Goal: Information Seeking & Learning: Learn about a topic

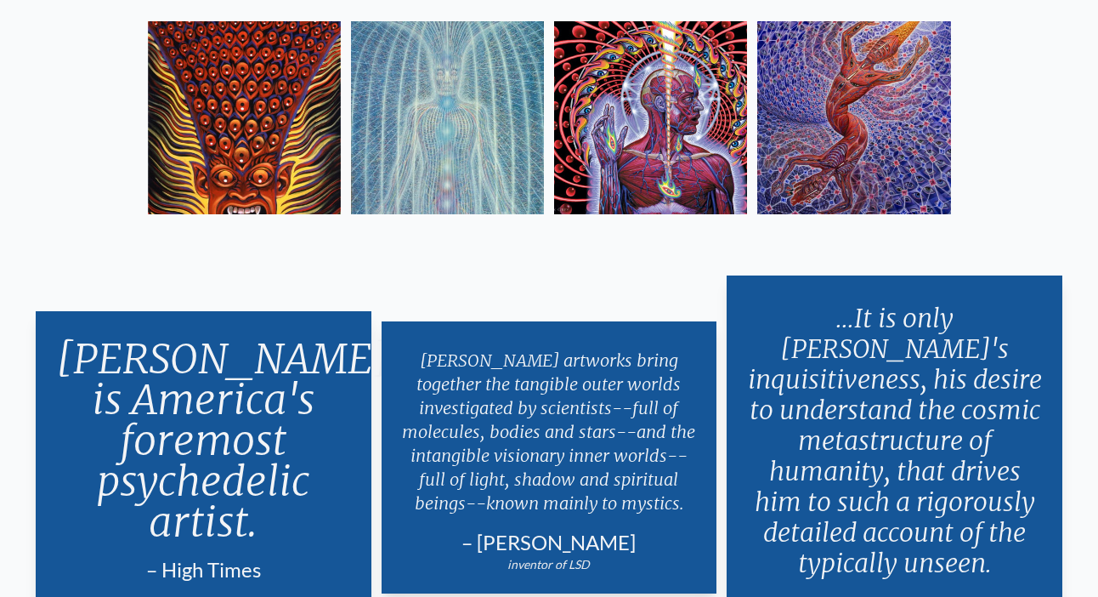
scroll to position [2792, 0]
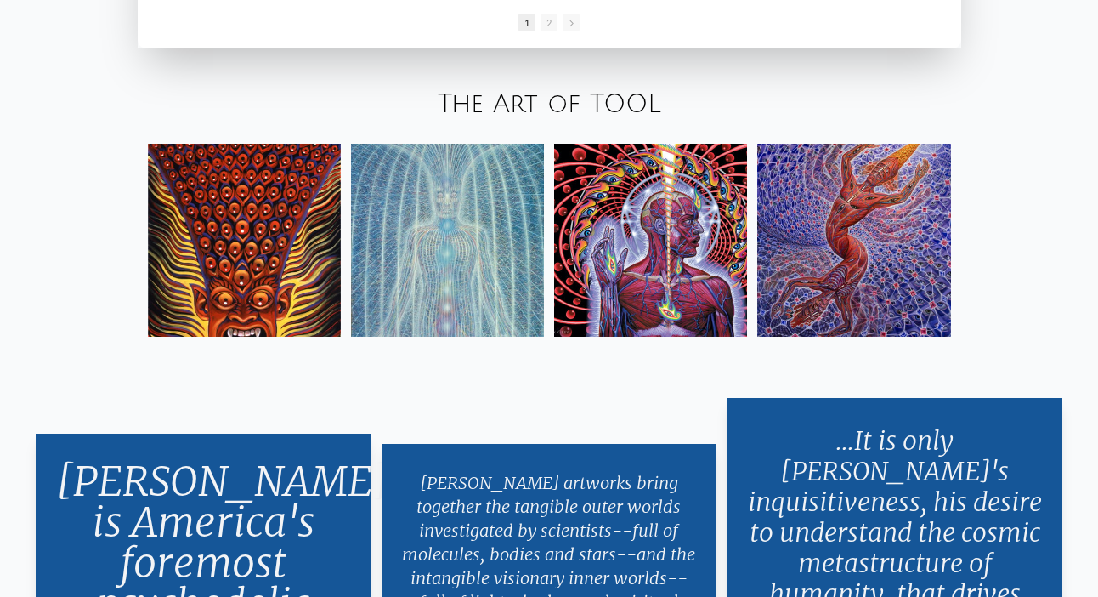
click at [287, 199] on img at bounding box center [244, 240] width 193 height 193
click at [581, 105] on link "The Art of TOOL" at bounding box center [550, 104] width 224 height 28
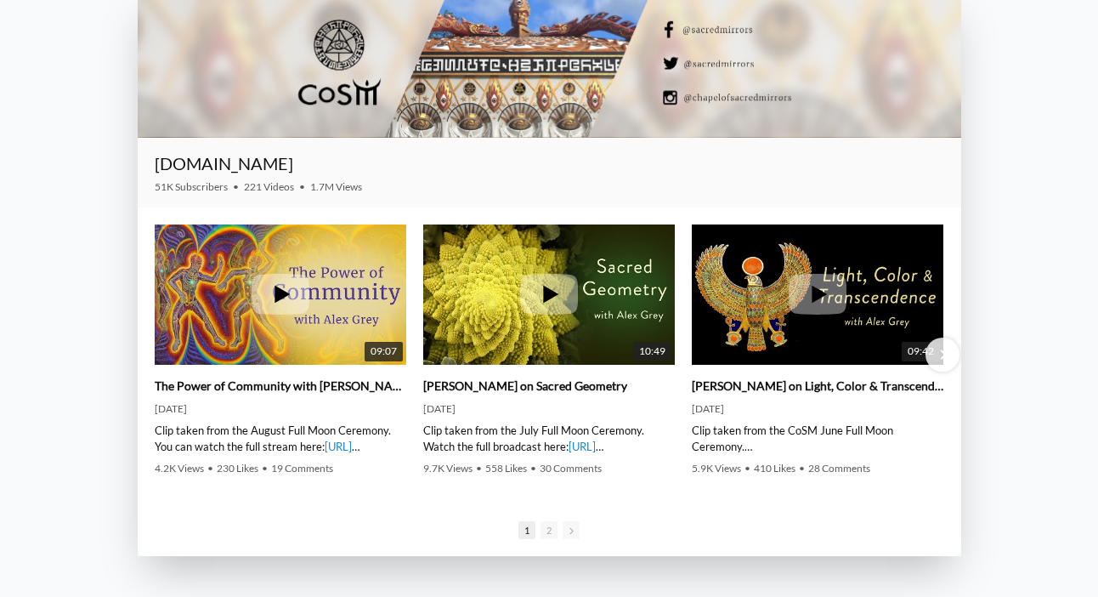
scroll to position [2754, 0]
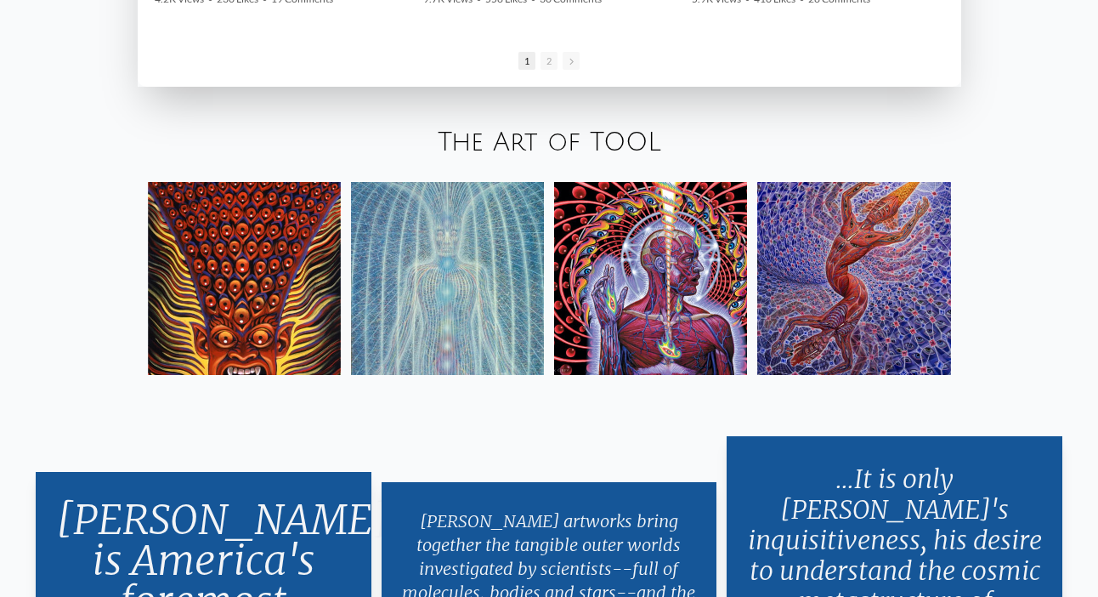
click at [515, 144] on link "The Art of TOOL" at bounding box center [550, 142] width 224 height 28
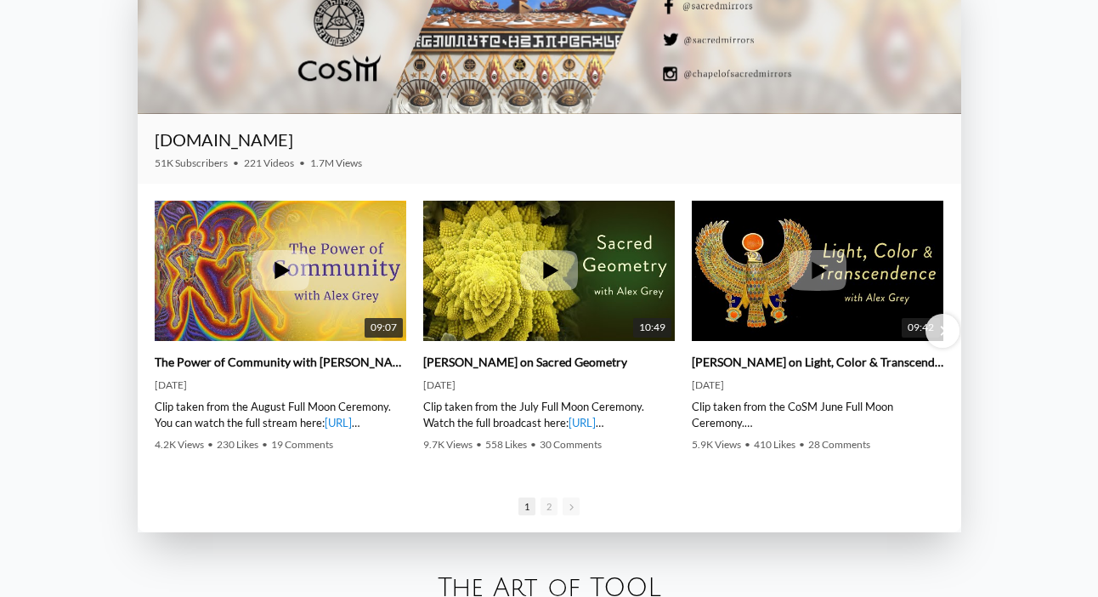
scroll to position [2302, 0]
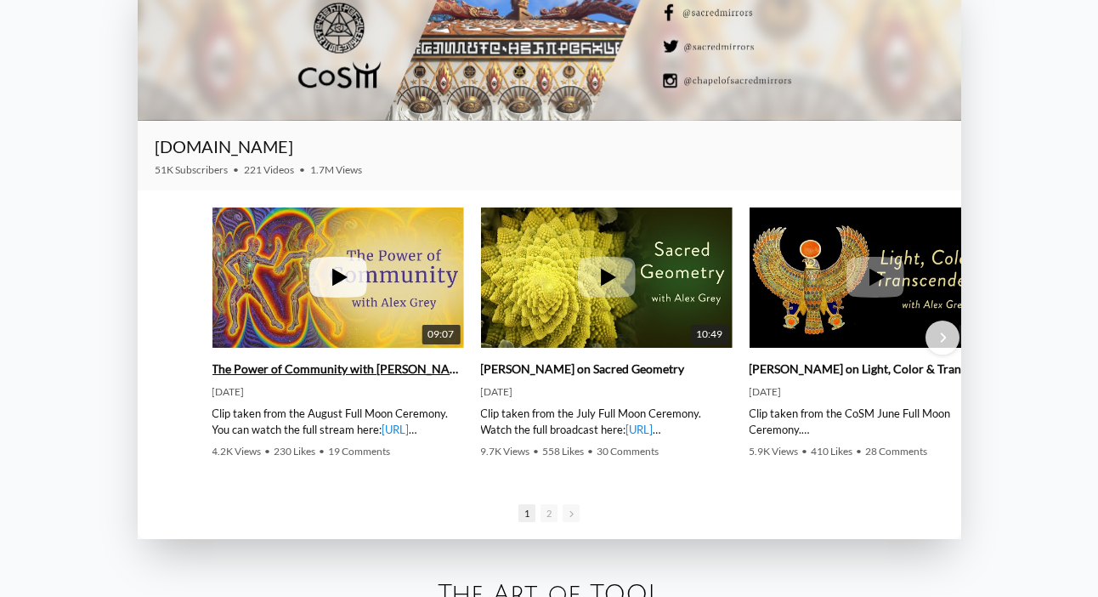
drag, startPoint x: 281, startPoint y: 275, endPoint x: 403, endPoint y: 291, distance: 122.6
click at [404, 292] on link "09:07" at bounding box center [338, 277] width 252 height 141
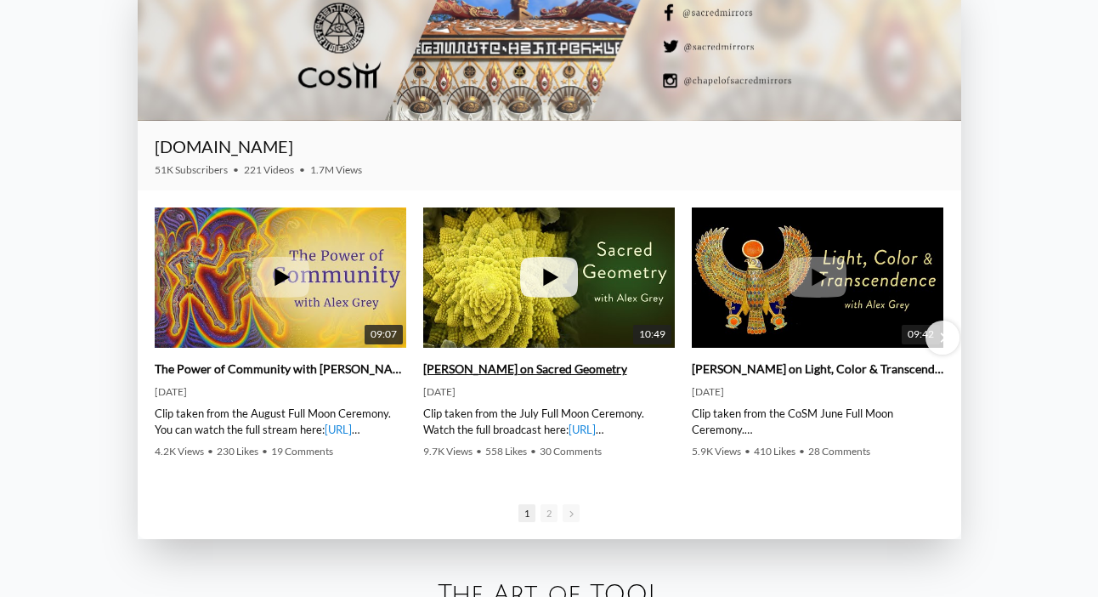
click at [543, 281] on icon at bounding box center [550, 278] width 15 height 18
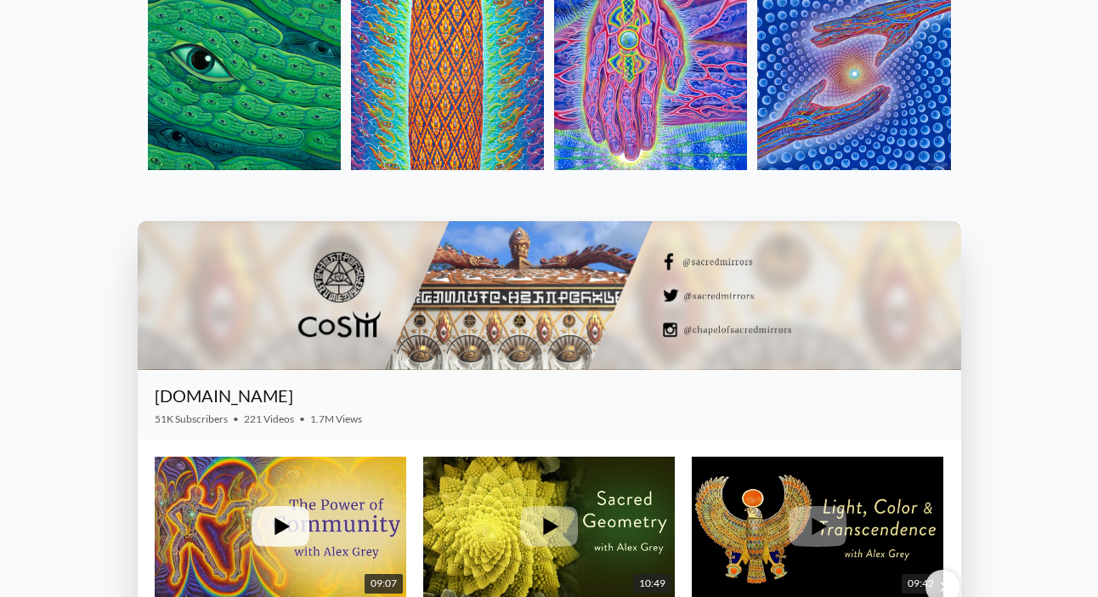
scroll to position [1873, 0]
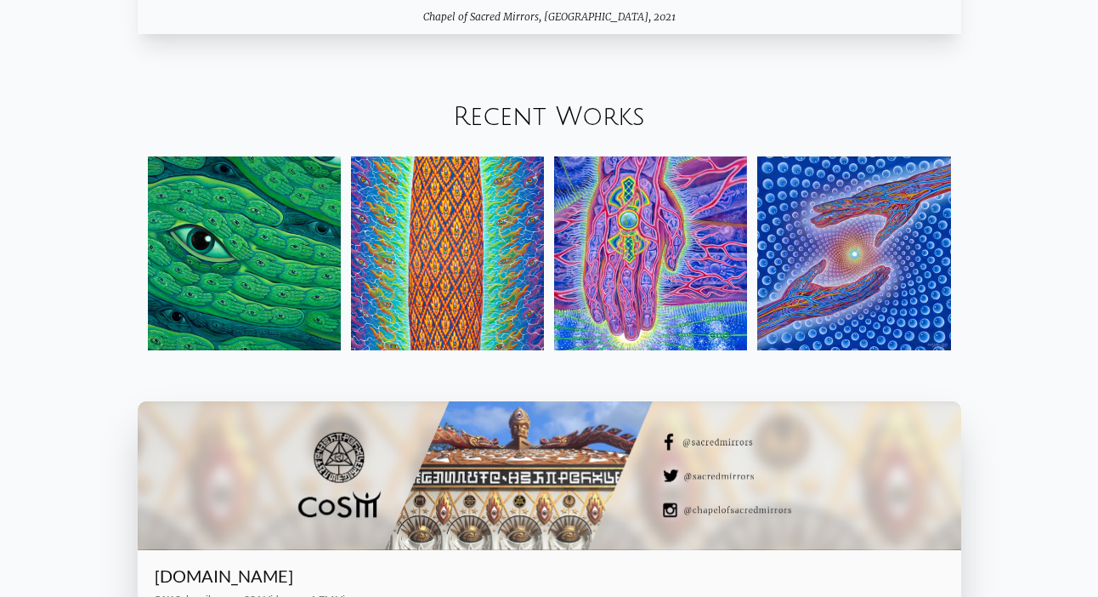
click at [495, 116] on link "Recent Works" at bounding box center [549, 117] width 192 height 28
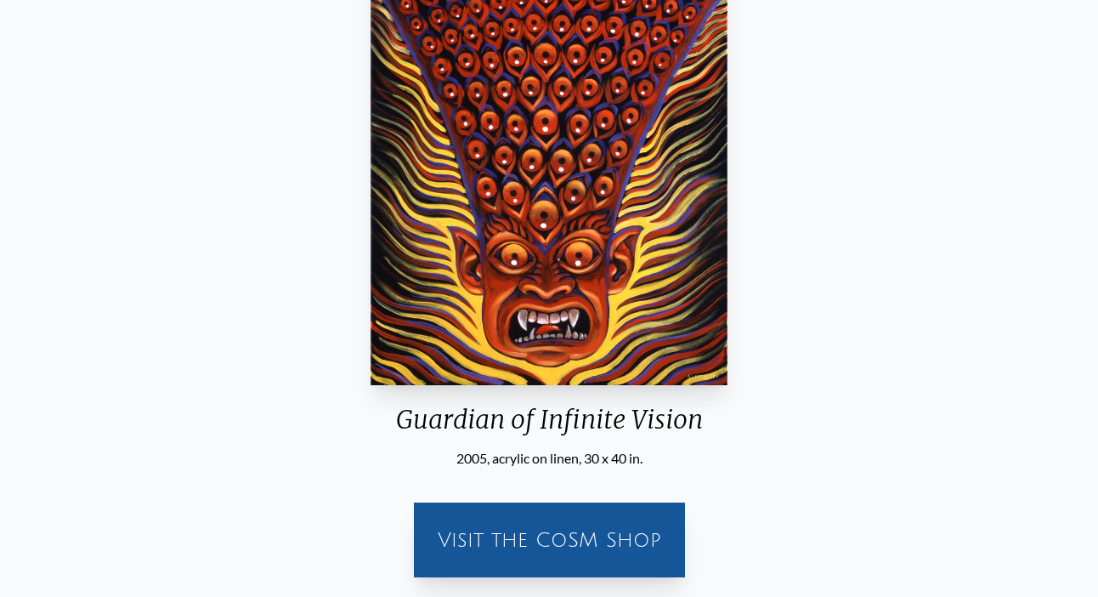
scroll to position [303, 0]
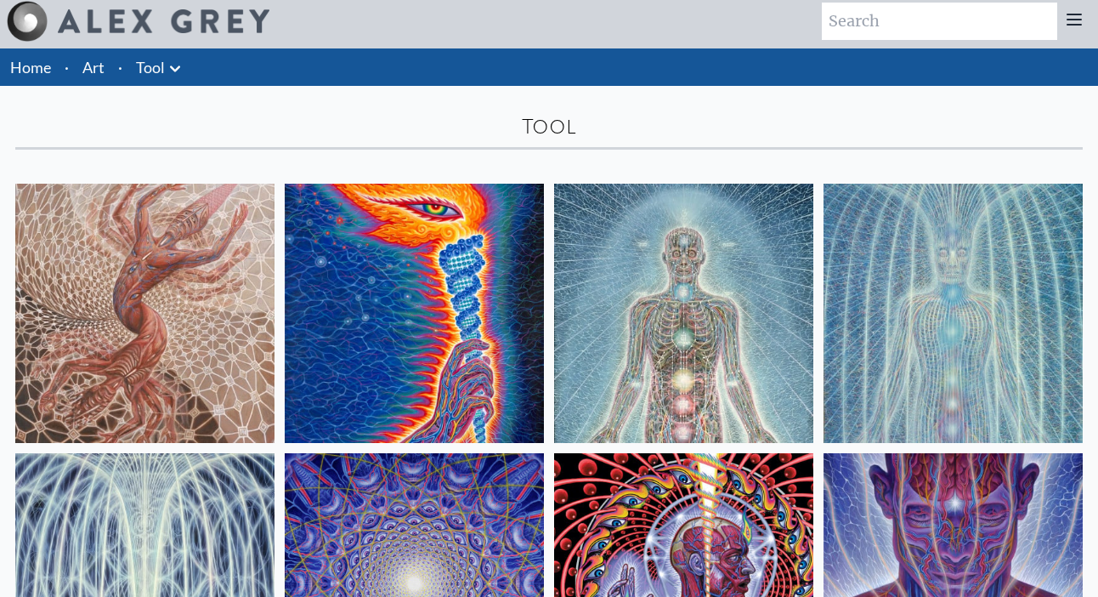
scroll to position [3, 0]
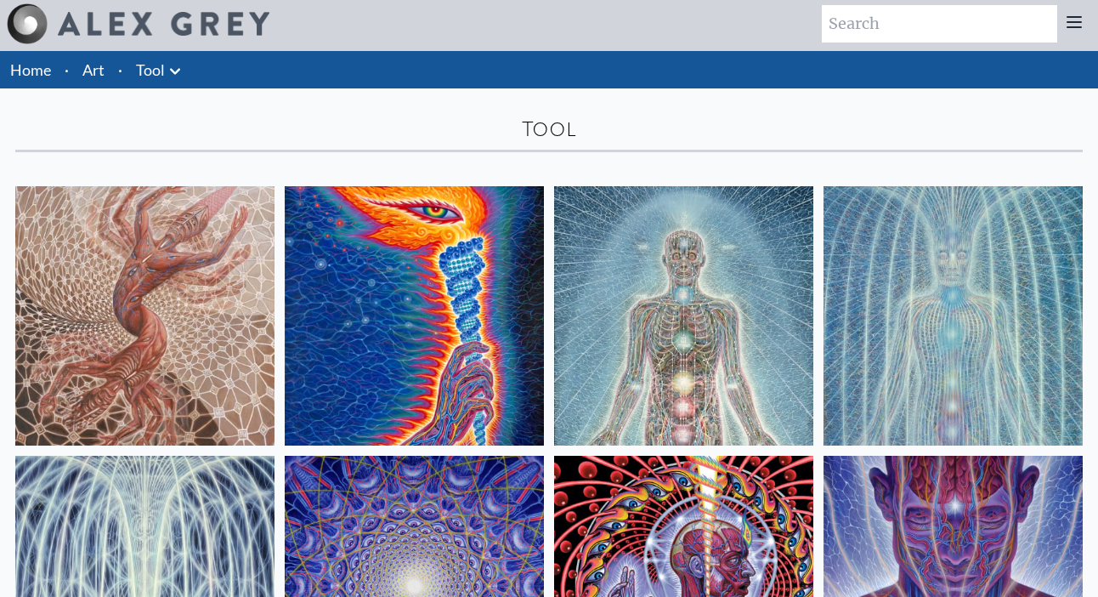
click at [359, 275] on img at bounding box center [414, 315] width 259 height 259
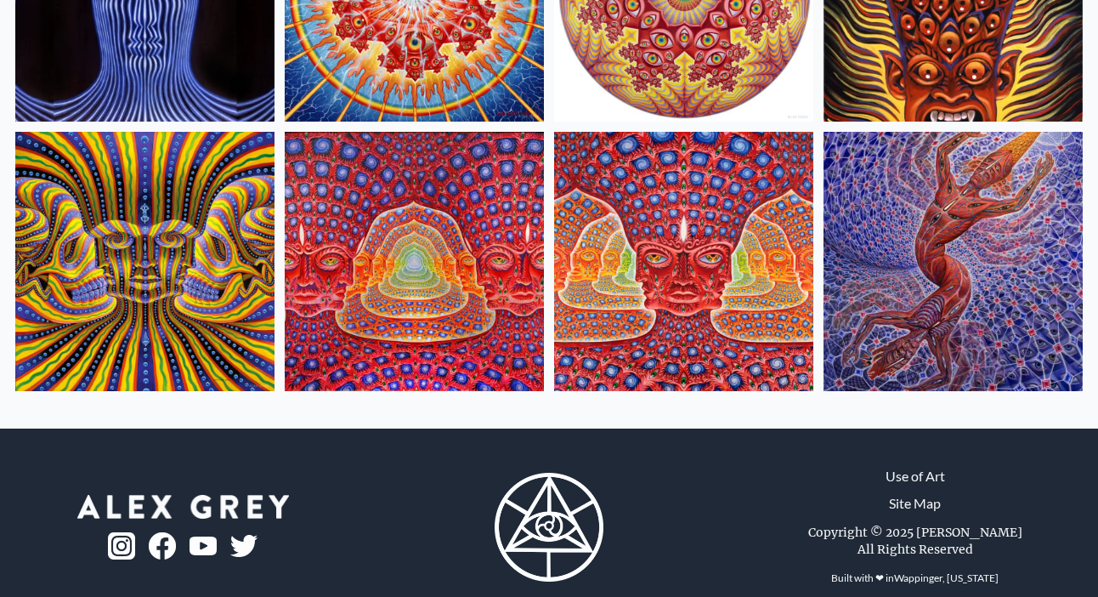
scroll to position [895, 0]
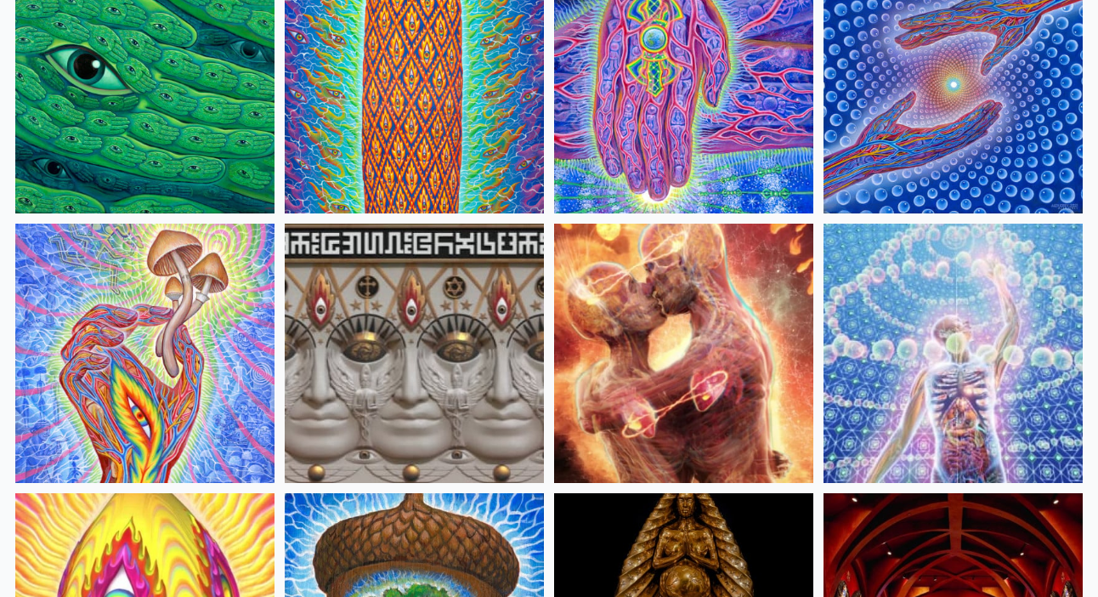
scroll to position [405, 0]
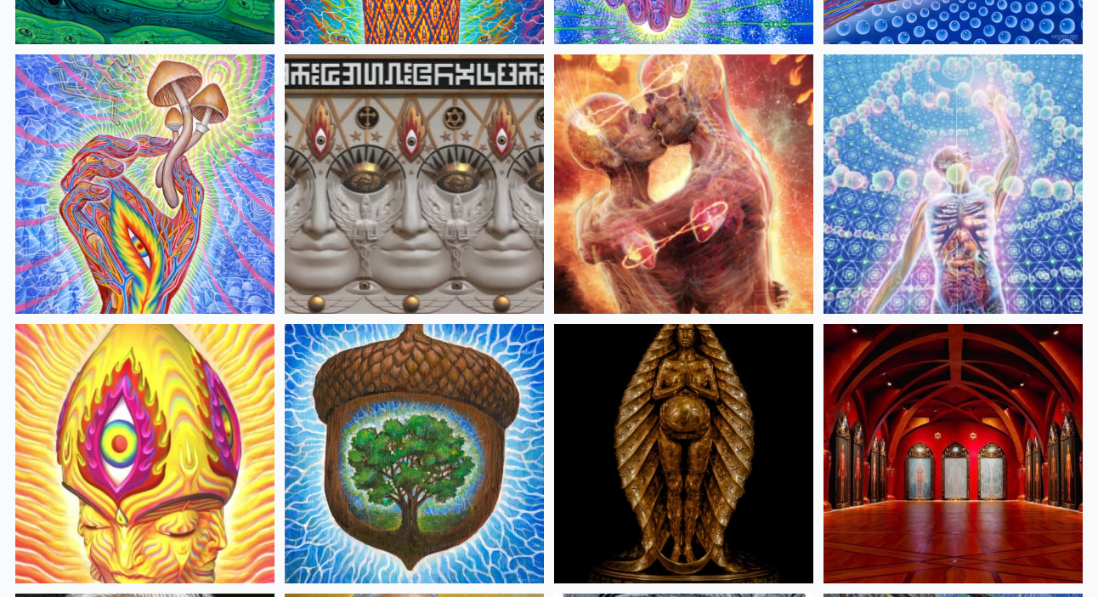
click at [626, 179] on img at bounding box center [683, 183] width 259 height 259
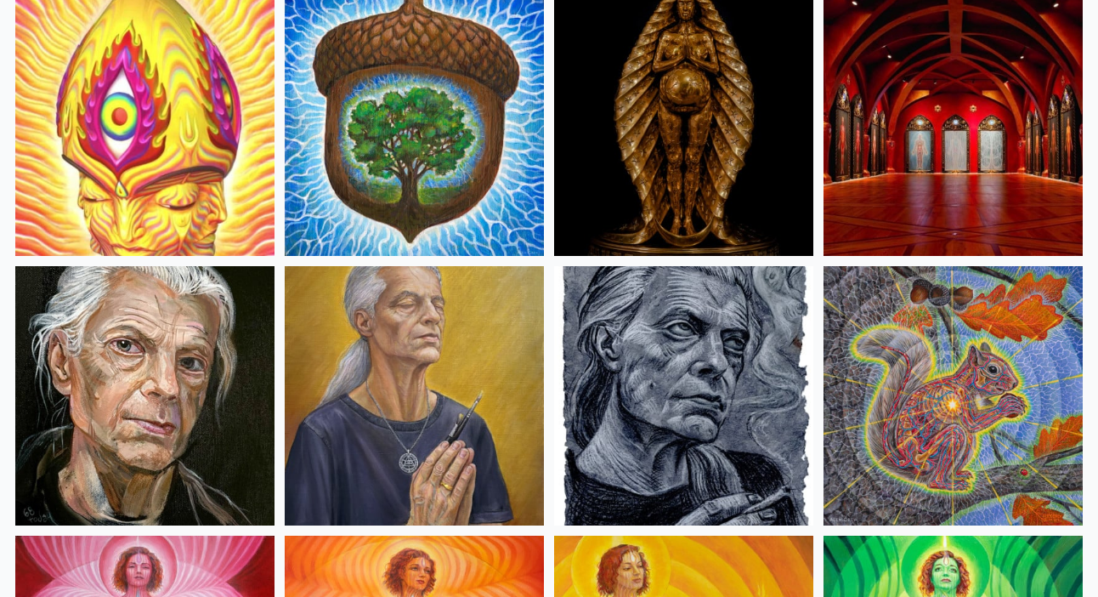
scroll to position [758, 0]
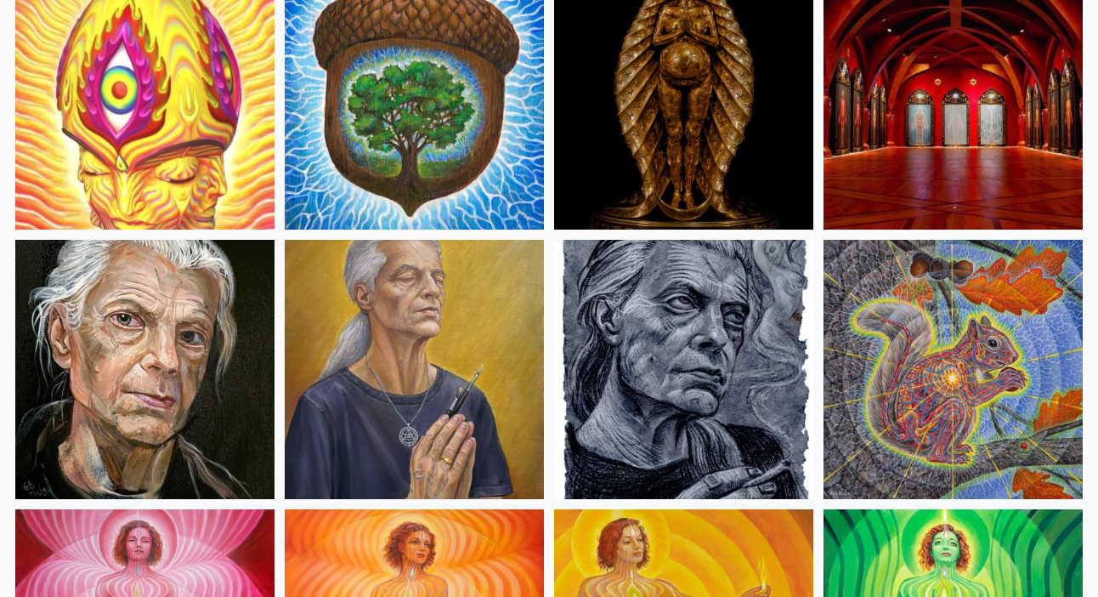
click at [142, 307] on img at bounding box center [144, 369] width 259 height 259
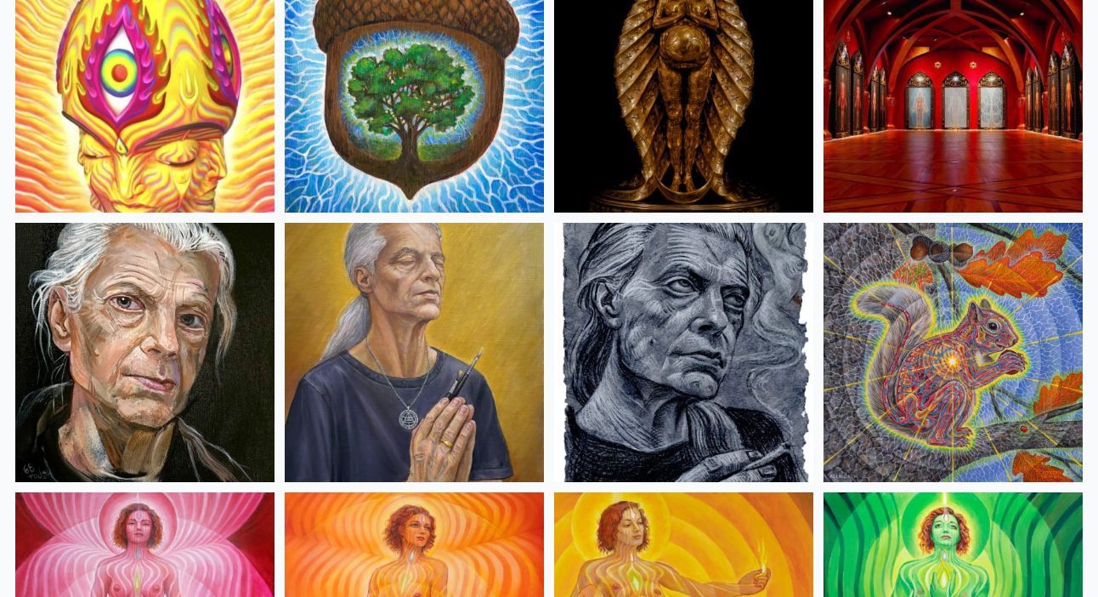
scroll to position [779, 0]
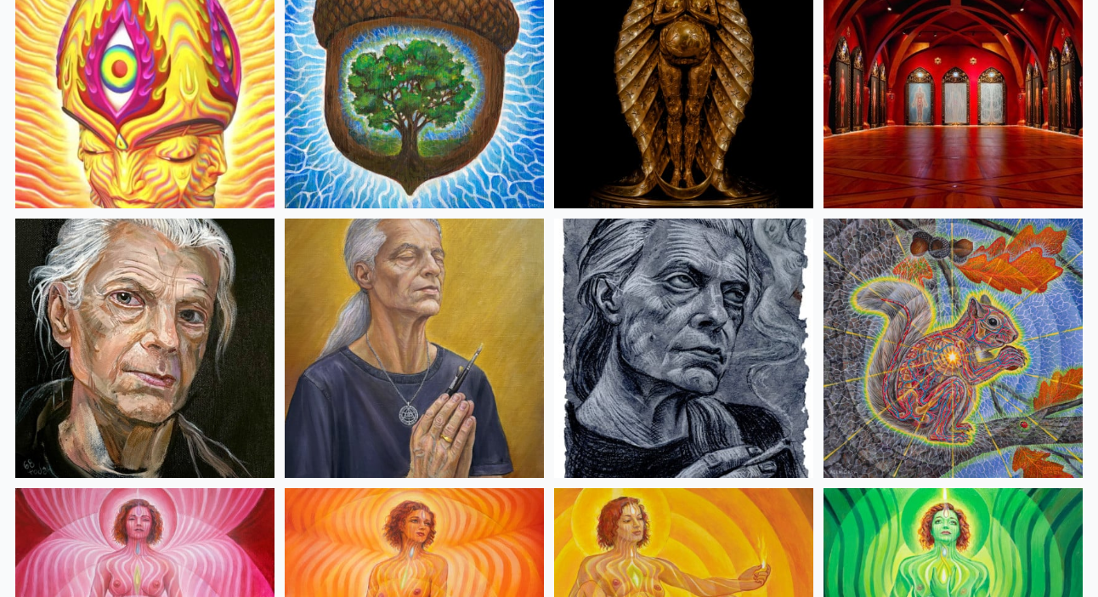
click at [597, 298] on img at bounding box center [683, 347] width 259 height 259
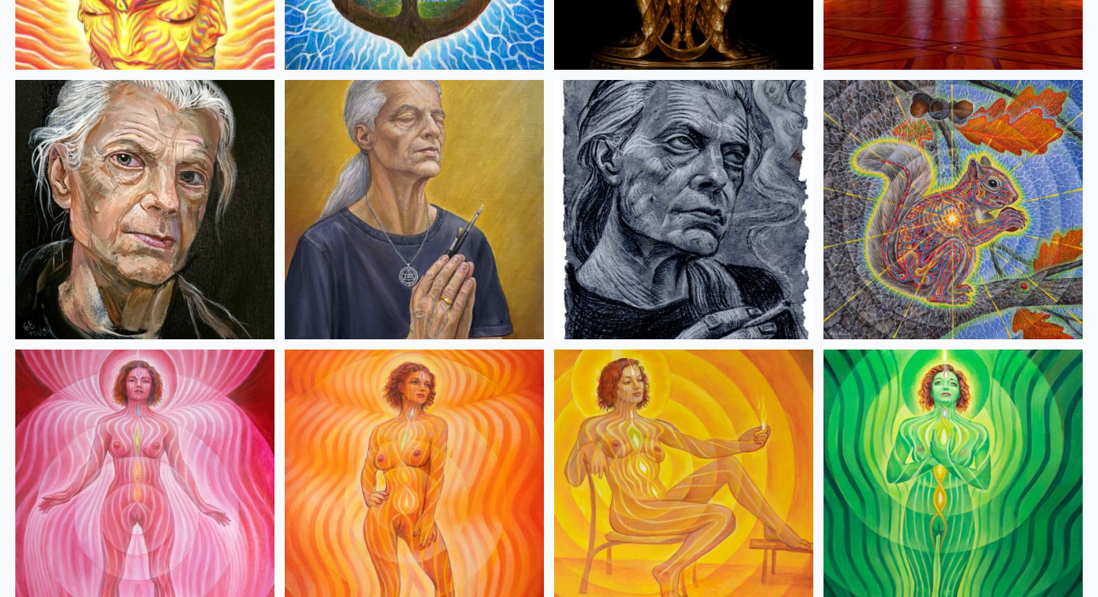
scroll to position [1066, 0]
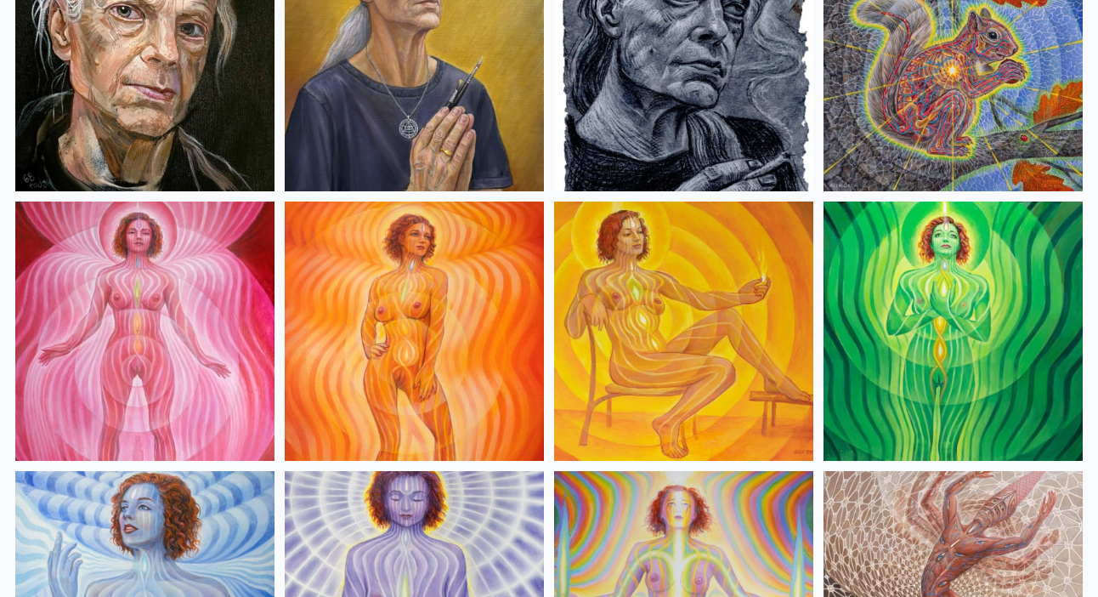
click at [194, 285] on img at bounding box center [144, 330] width 259 height 259
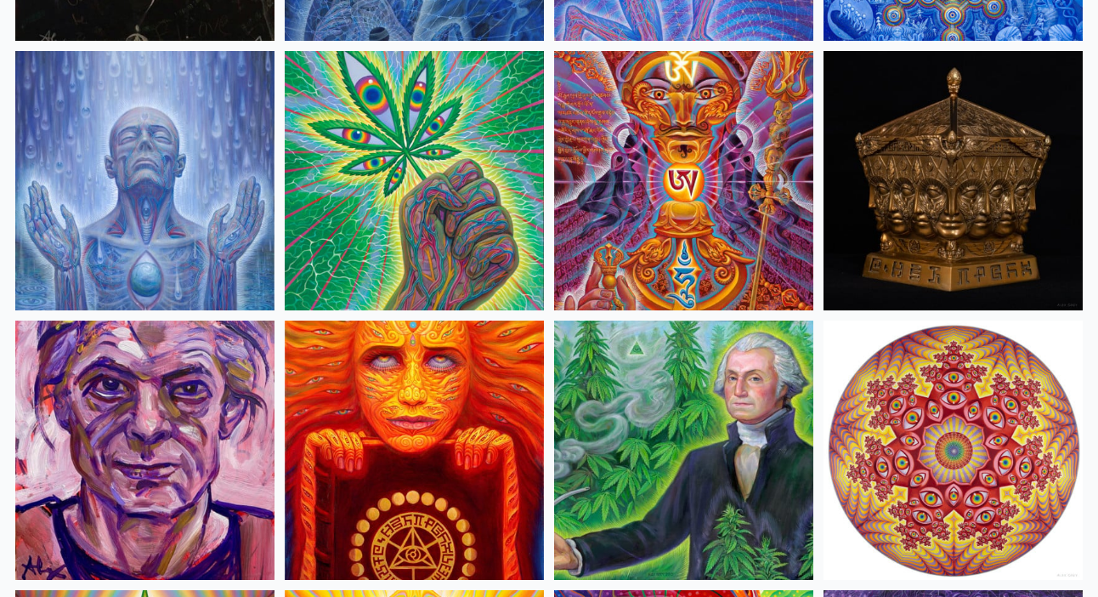
scroll to position [2565, 0]
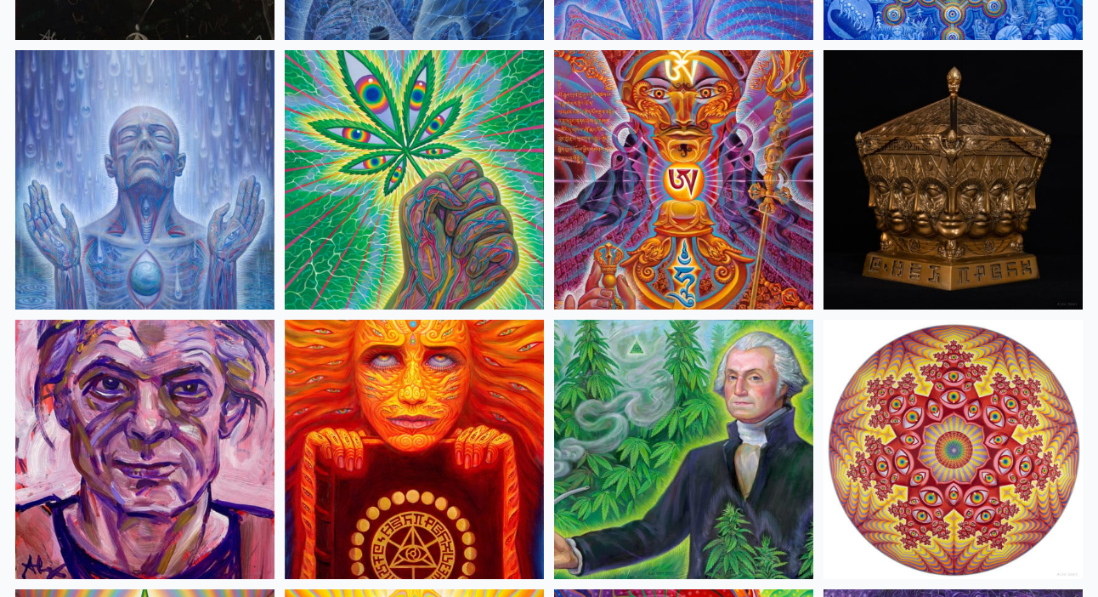
click at [638, 425] on img at bounding box center [683, 449] width 259 height 259
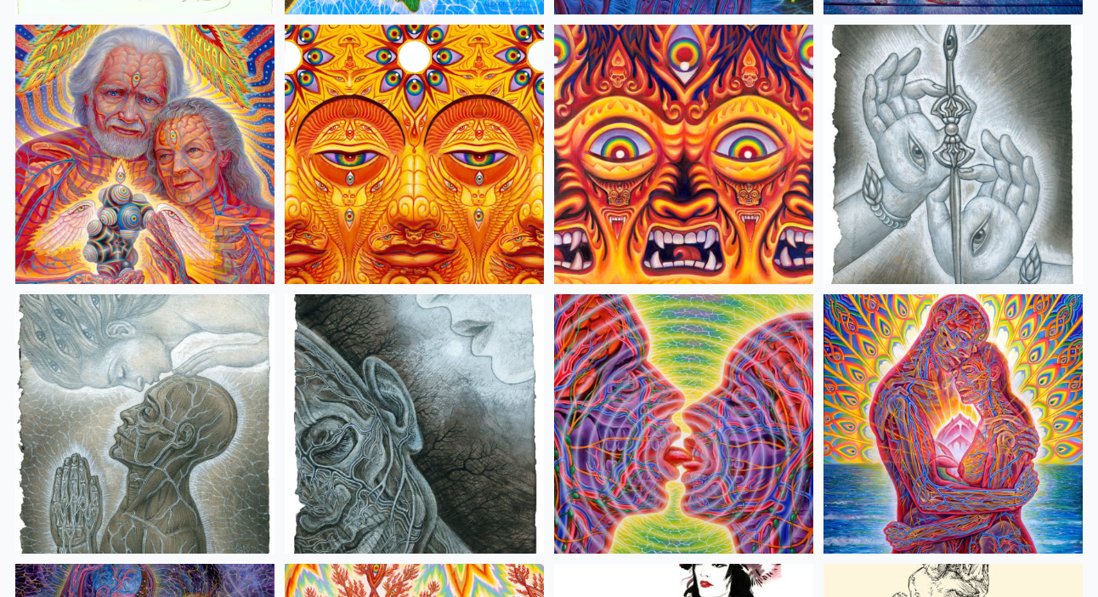
scroll to position [5567, 0]
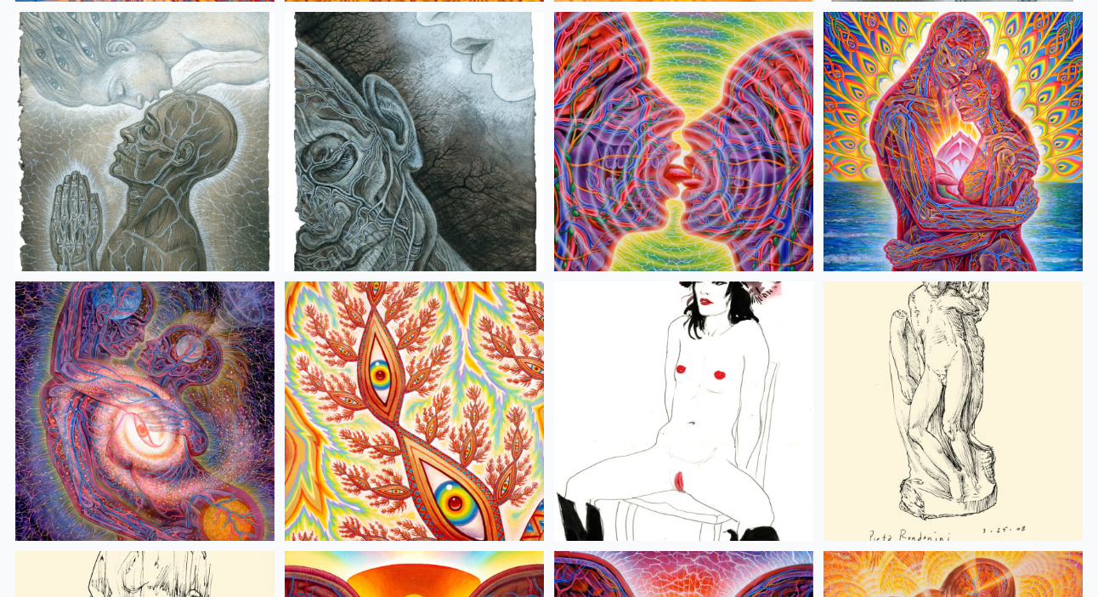
click at [684, 392] on img at bounding box center [683, 410] width 259 height 259
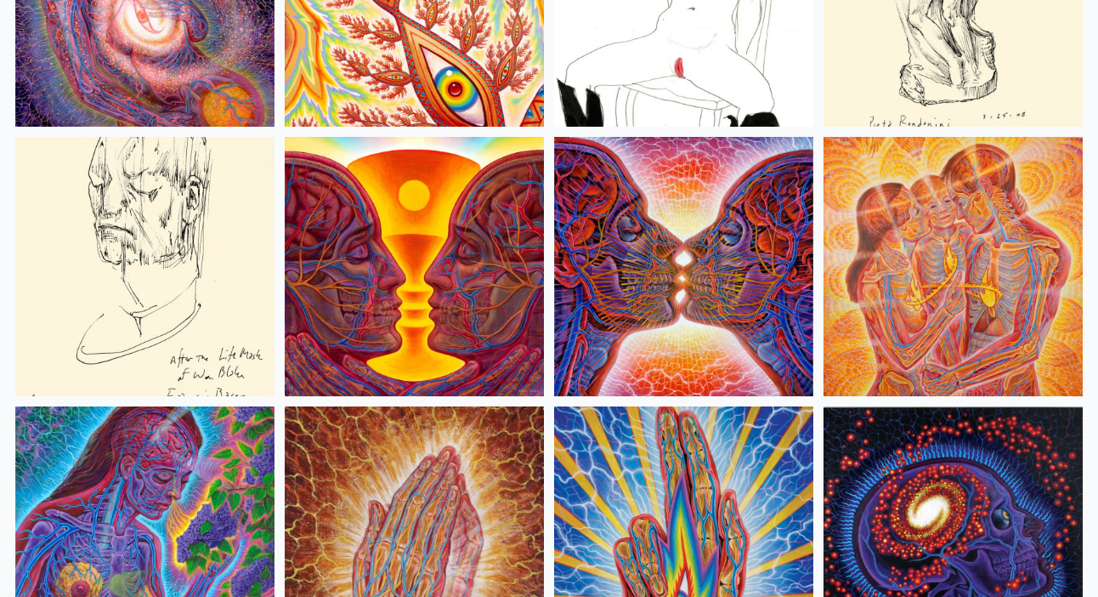
scroll to position [5982, 0]
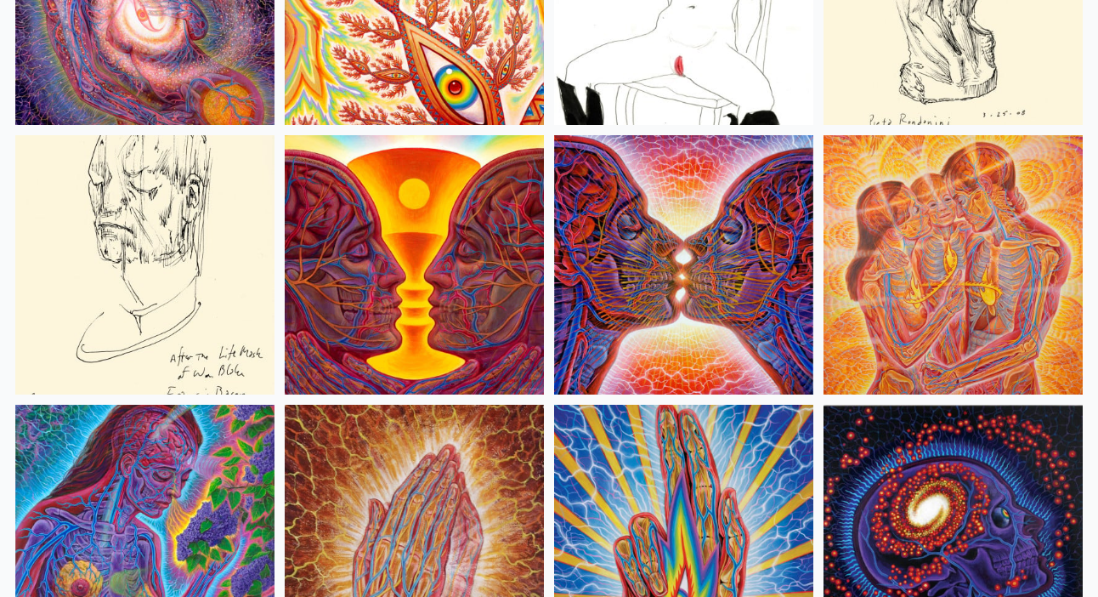
click at [626, 238] on img at bounding box center [683, 264] width 259 height 259
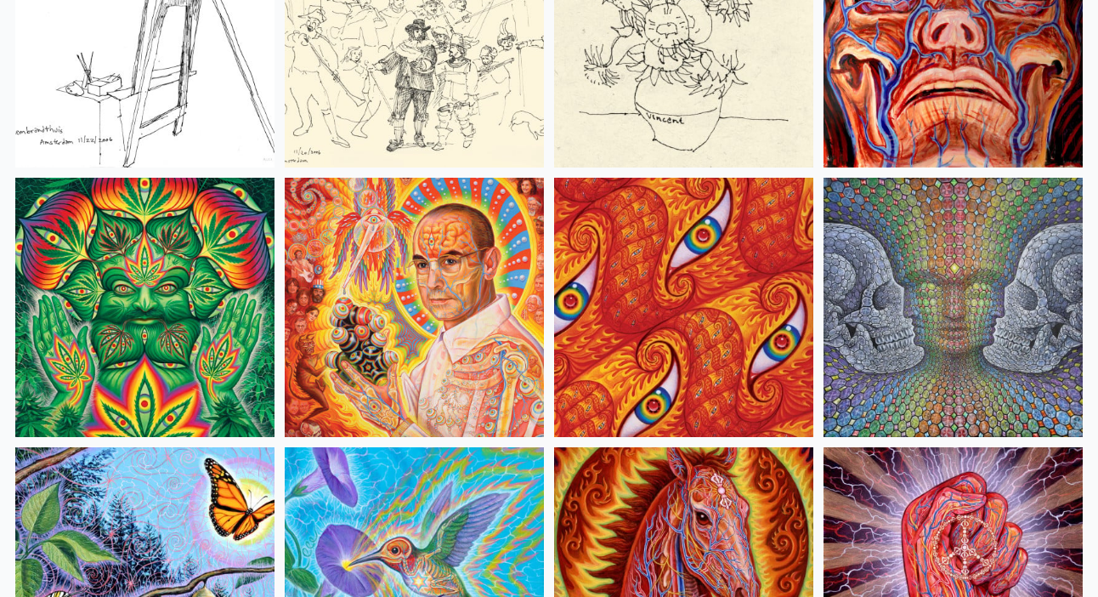
scroll to position [8216, 0]
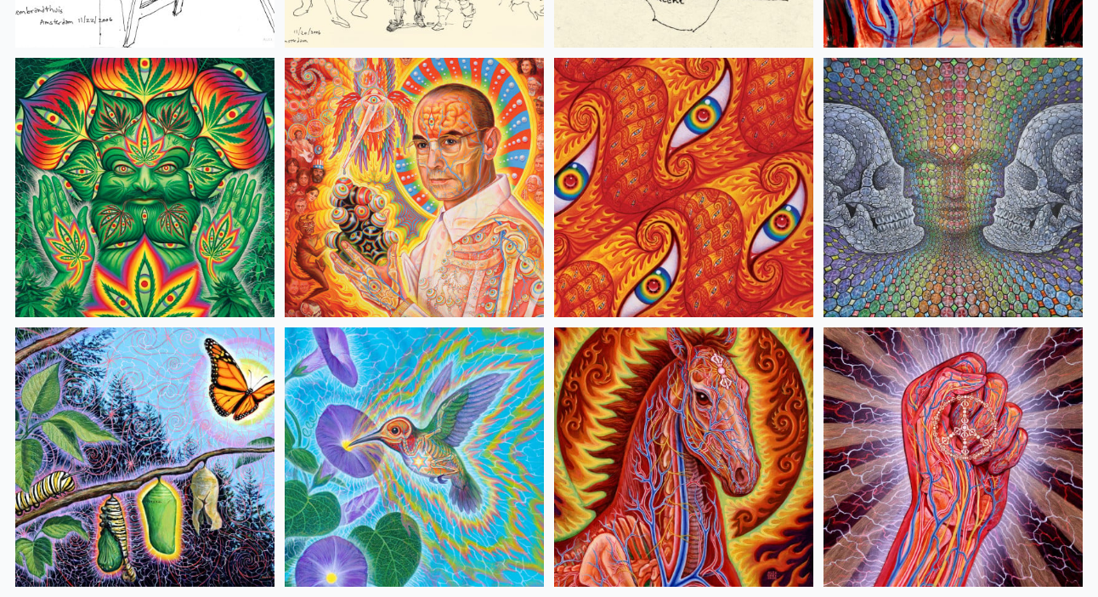
click at [913, 132] on img at bounding box center [953, 187] width 259 height 259
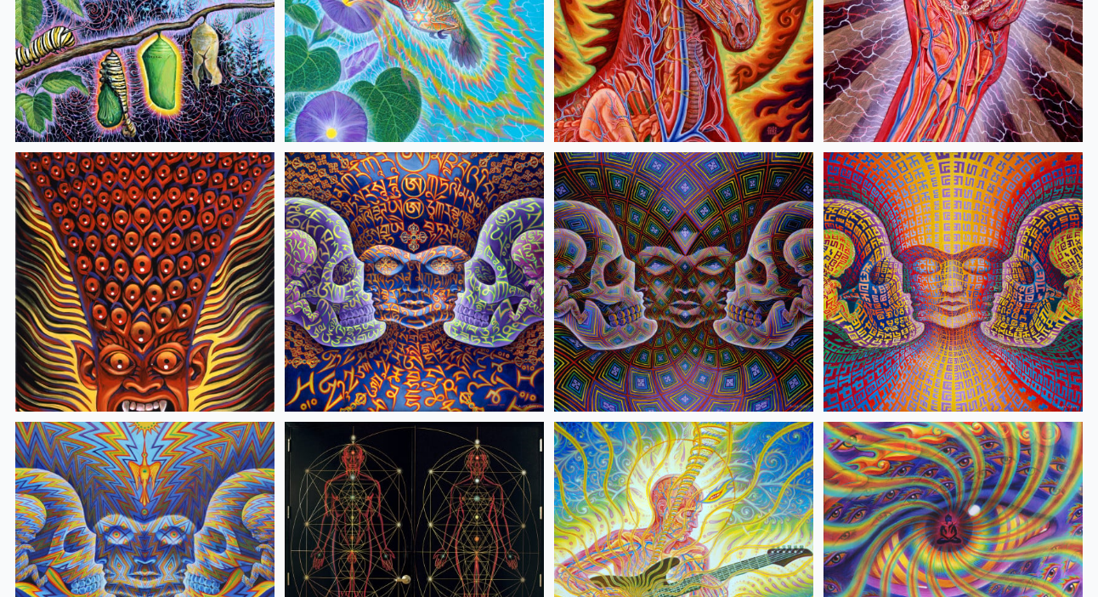
scroll to position [8691, 0]
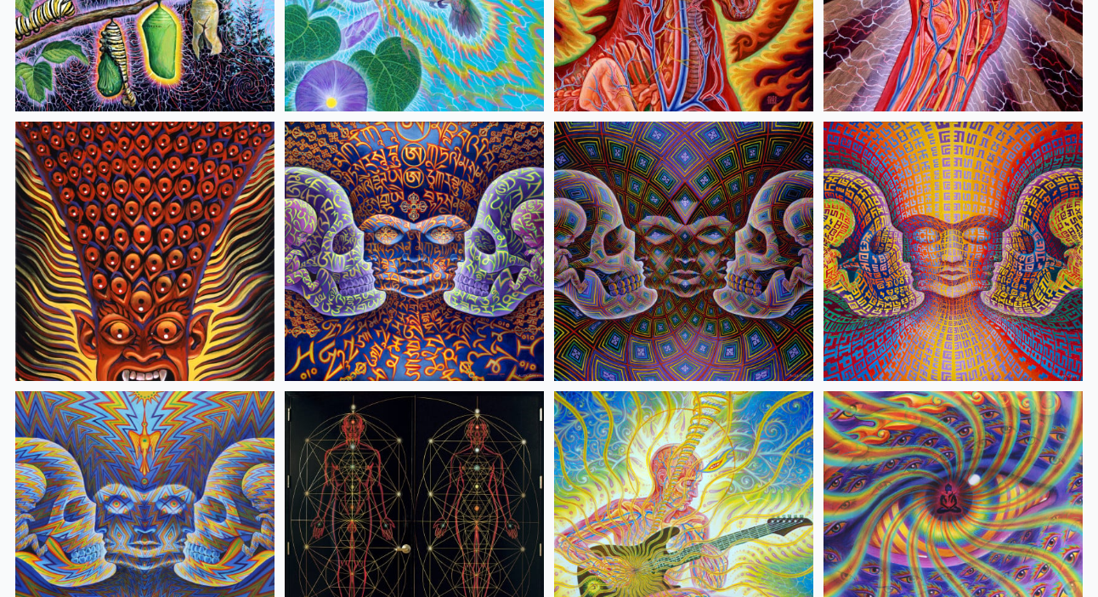
click at [864, 167] on img at bounding box center [953, 251] width 259 height 259
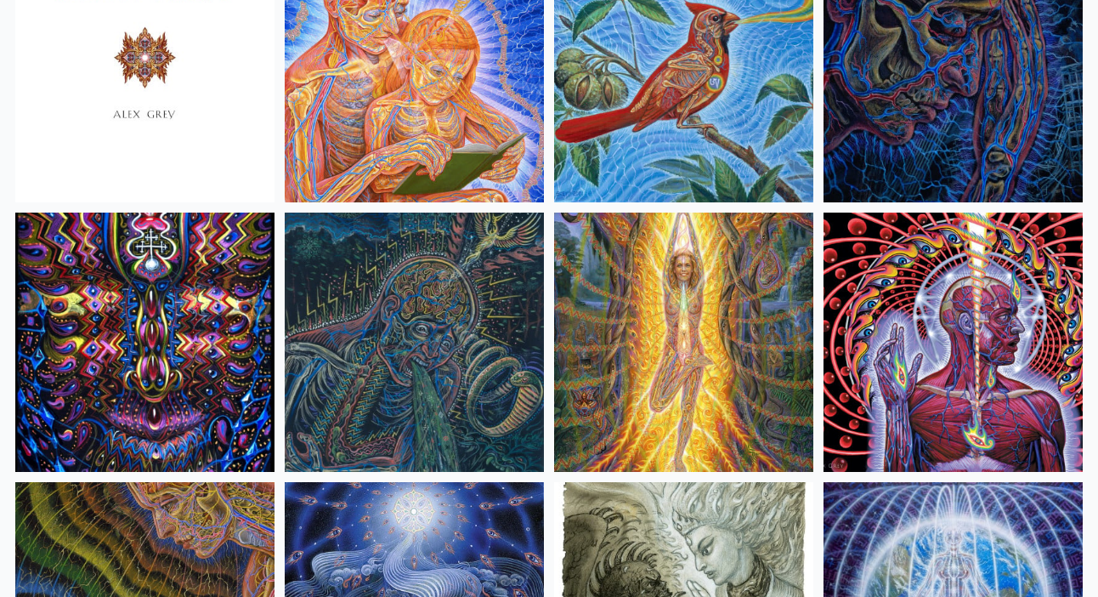
scroll to position [10428, 0]
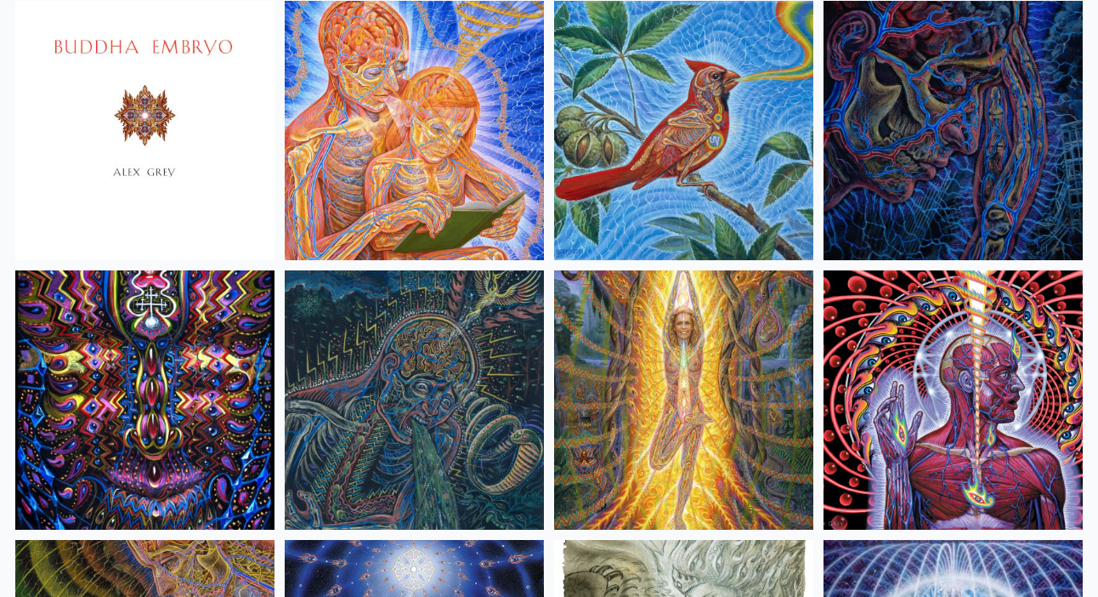
click at [436, 185] on img at bounding box center [414, 130] width 259 height 259
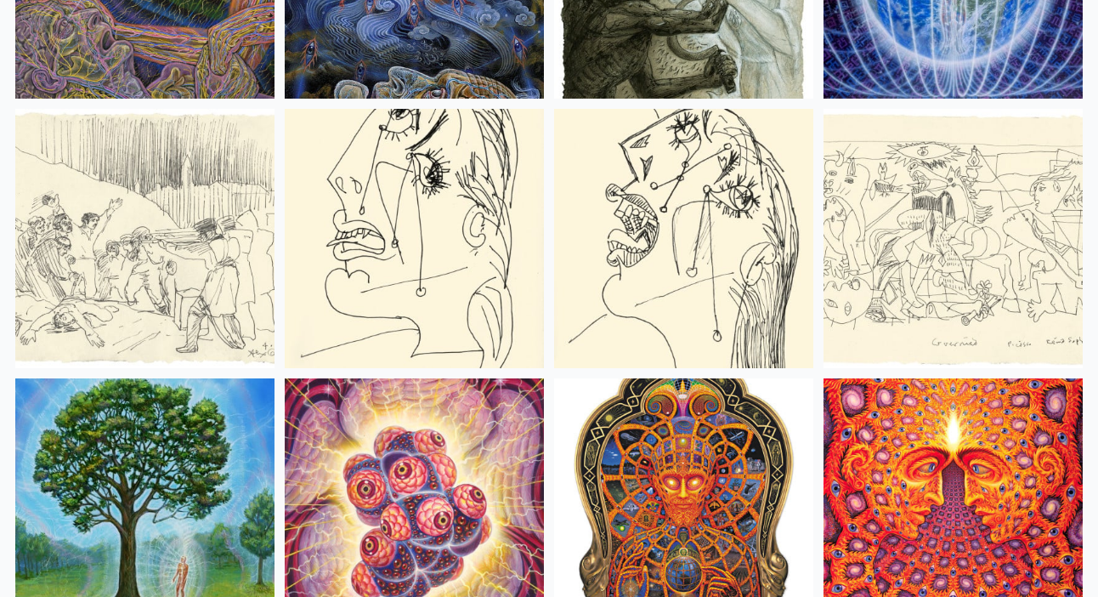
scroll to position [11130, 0]
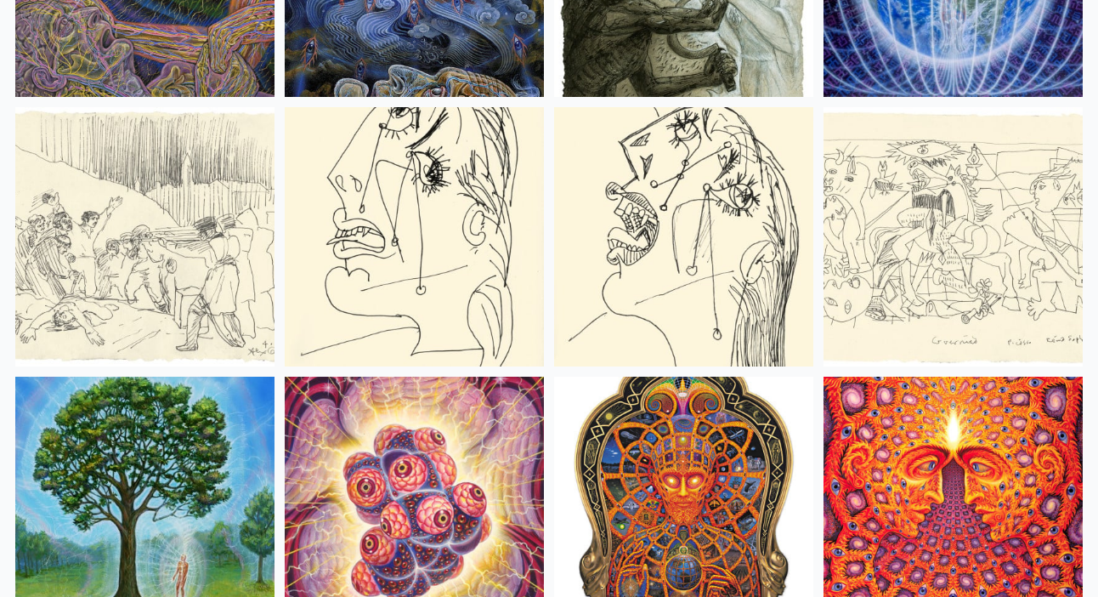
click at [932, 170] on img at bounding box center [953, 236] width 259 height 259
click at [1034, 245] on img at bounding box center [953, 236] width 259 height 259
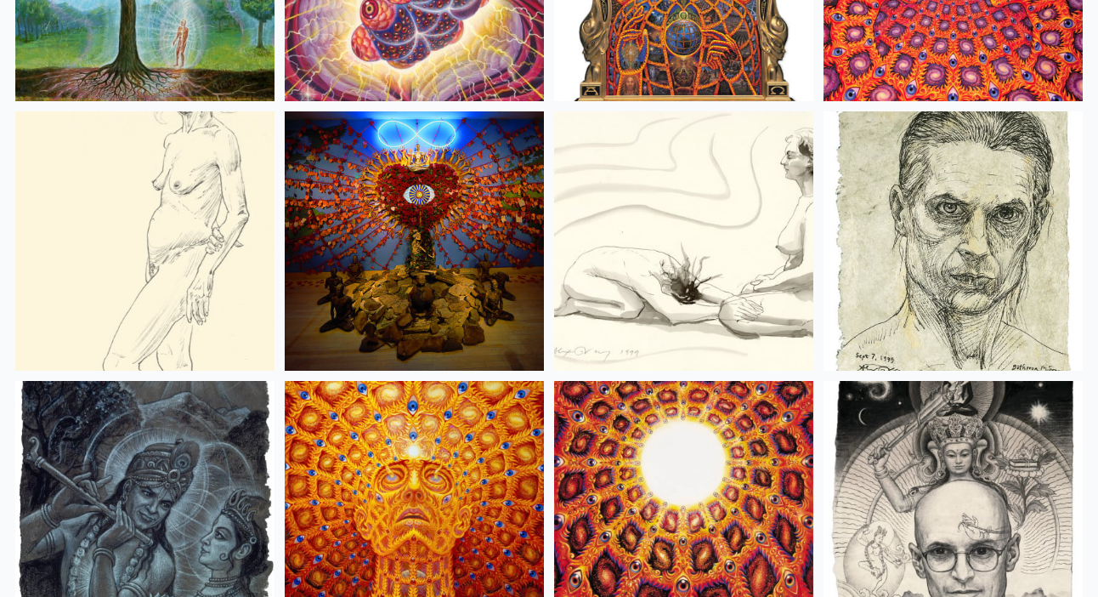
scroll to position [11945, 0]
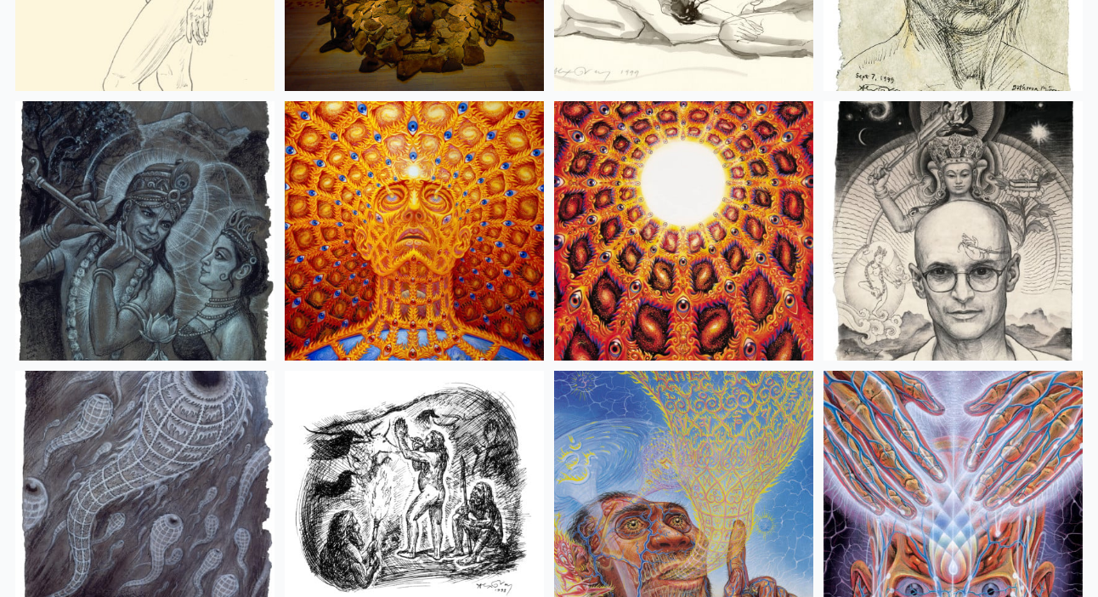
click at [943, 168] on img at bounding box center [953, 230] width 259 height 259
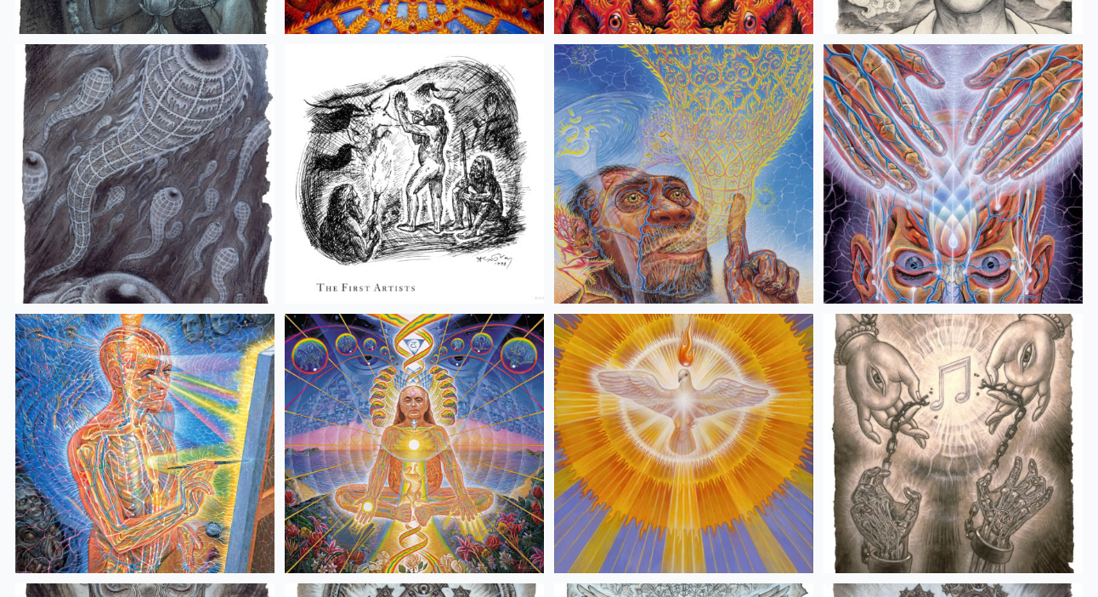
scroll to position [12311, 0]
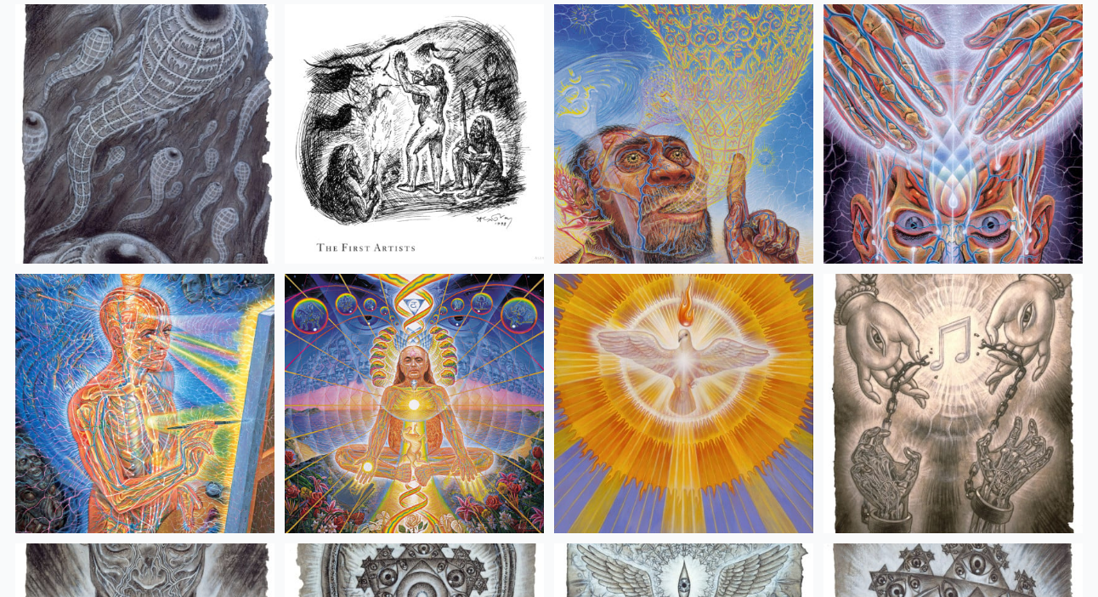
click at [641, 189] on img at bounding box center [683, 133] width 259 height 259
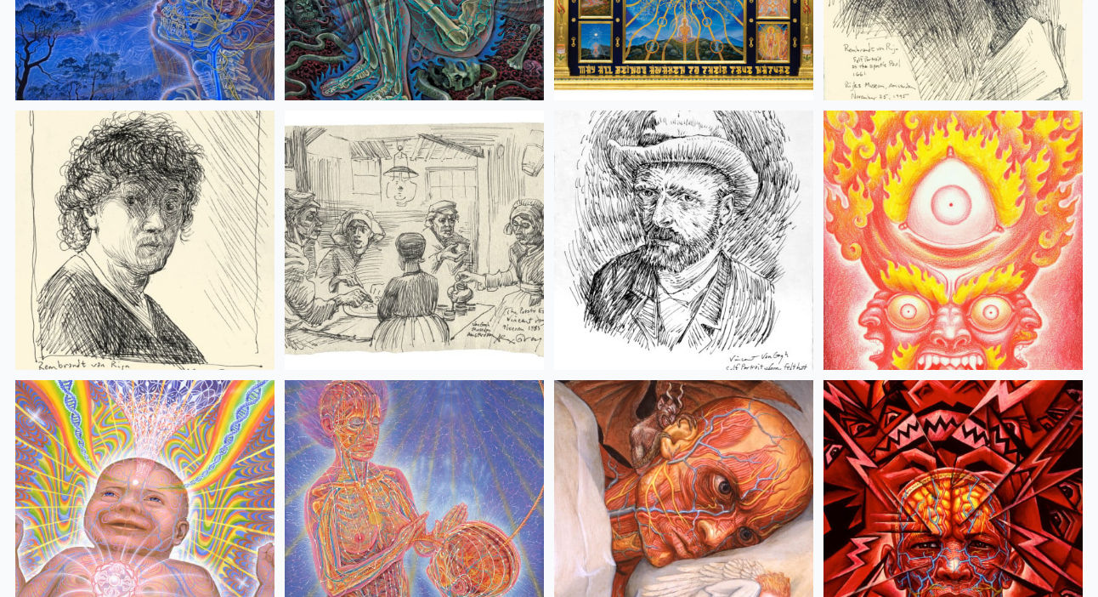
scroll to position [14361, 0]
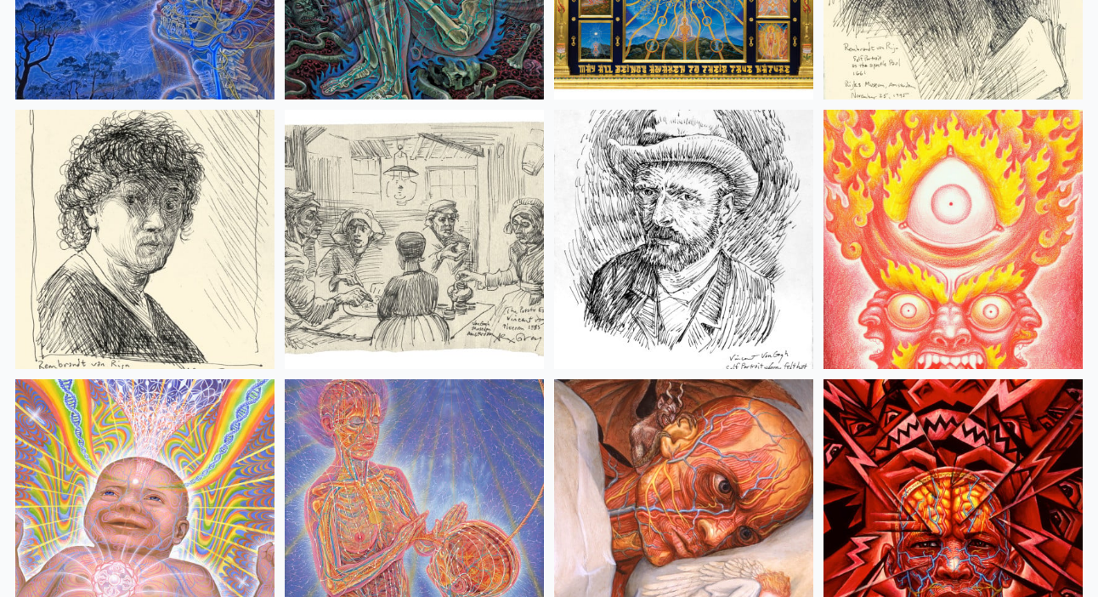
click at [734, 211] on img at bounding box center [683, 239] width 259 height 259
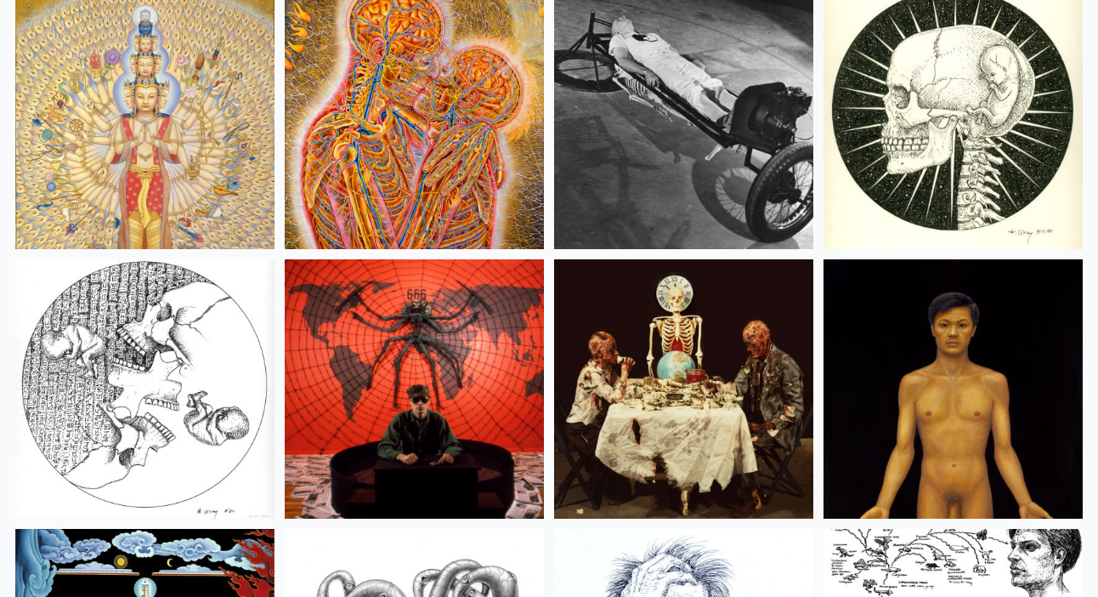
scroll to position [19693, 0]
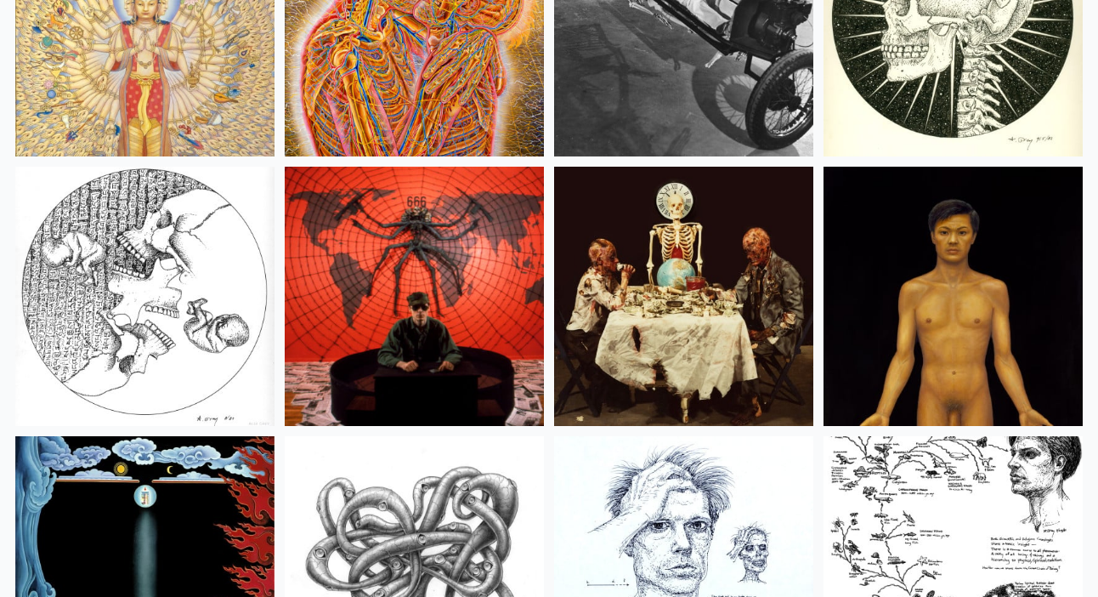
click at [901, 201] on img at bounding box center [953, 296] width 259 height 259
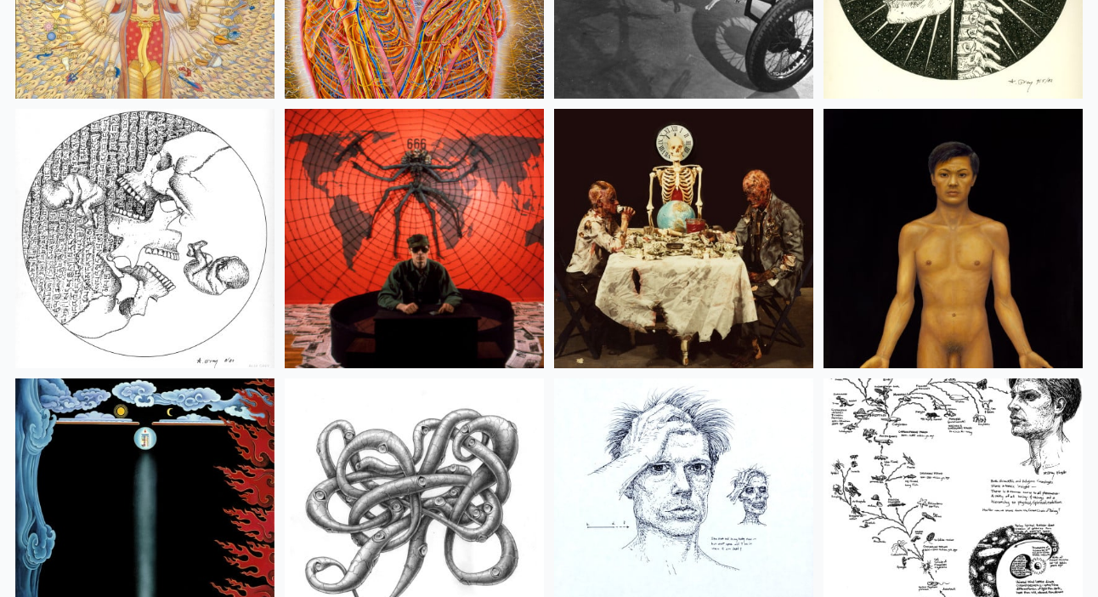
scroll to position [19757, 0]
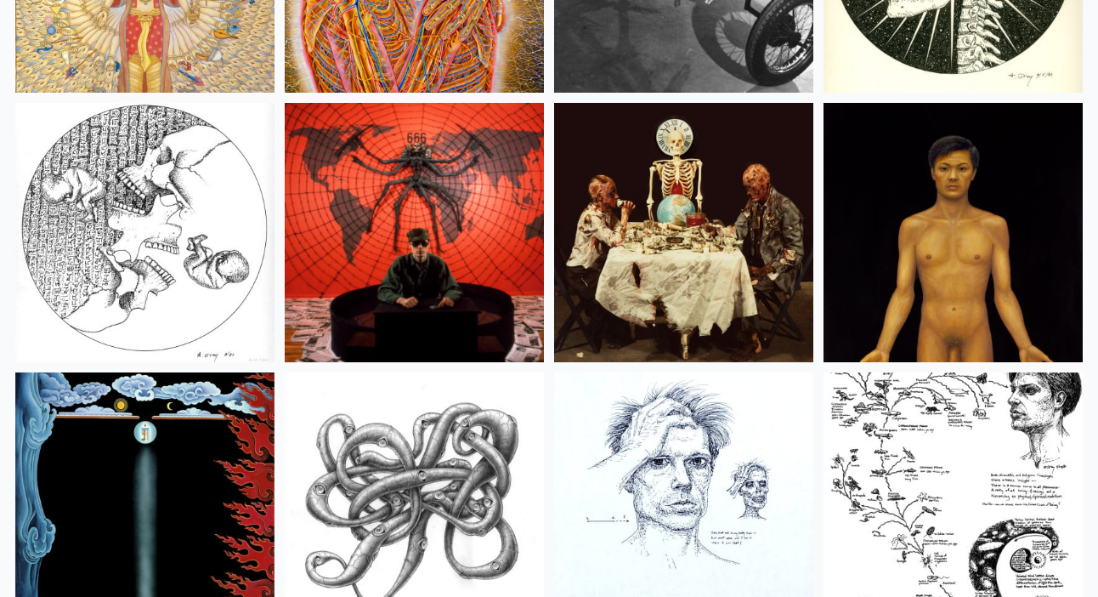
click at [899, 206] on img at bounding box center [953, 232] width 259 height 259
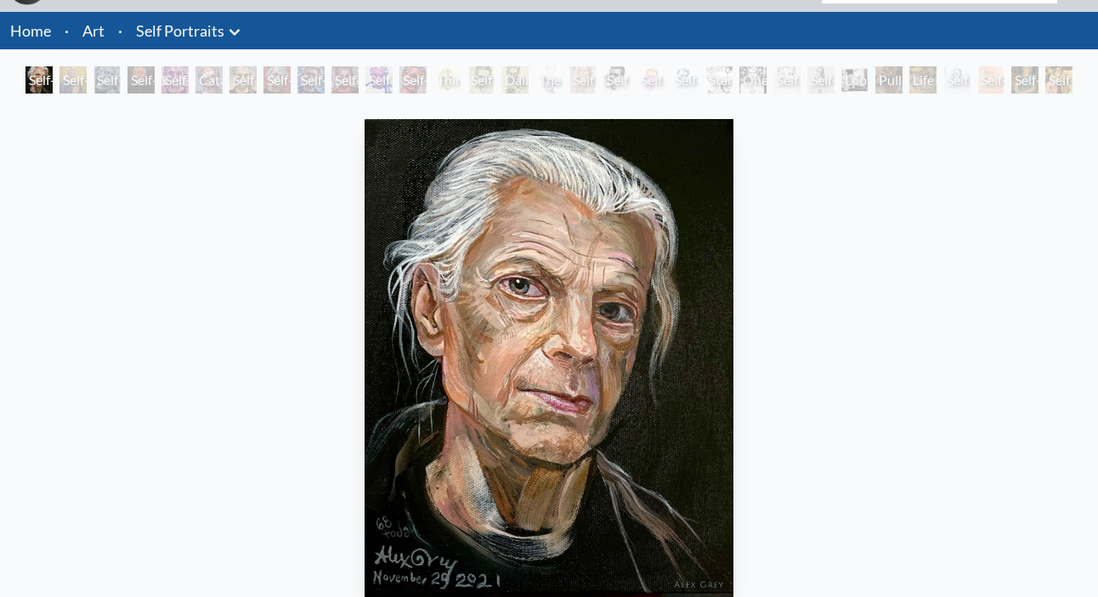
scroll to position [48, 0]
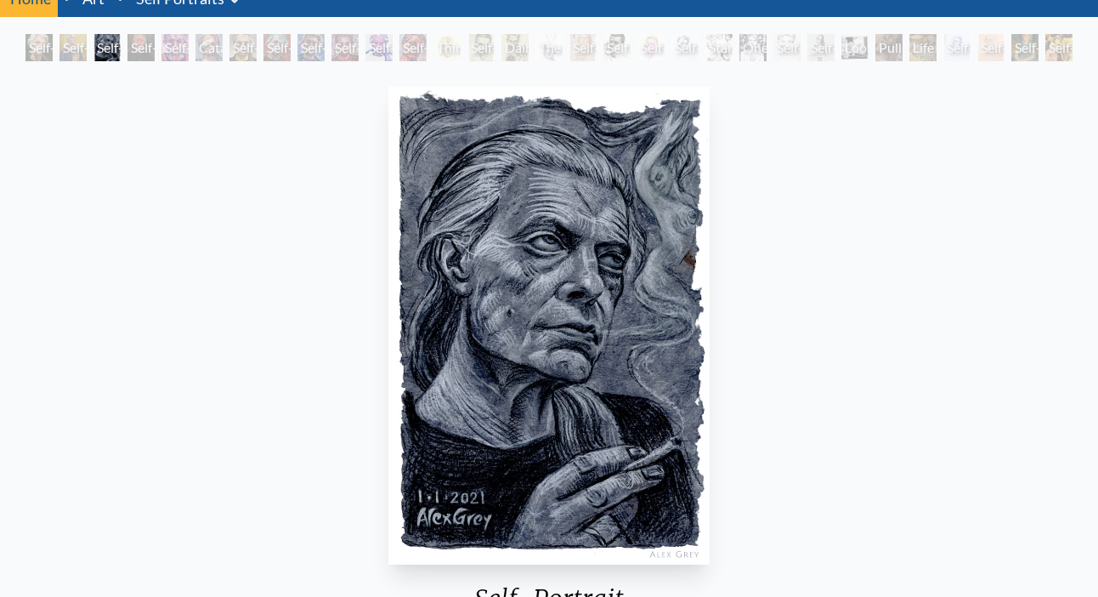
scroll to position [76, 0]
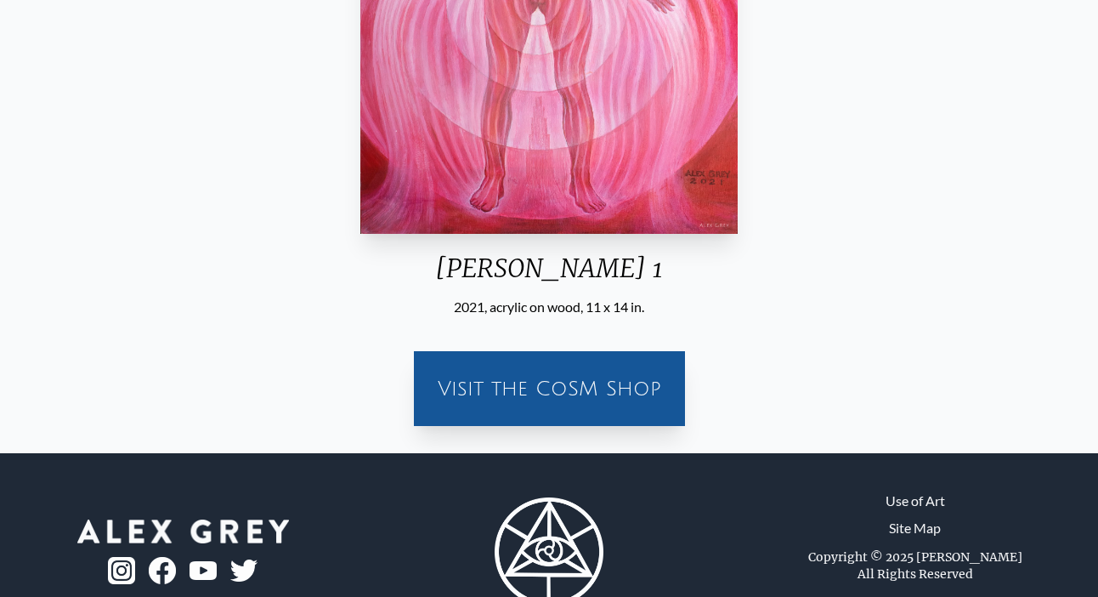
scroll to position [459, 0]
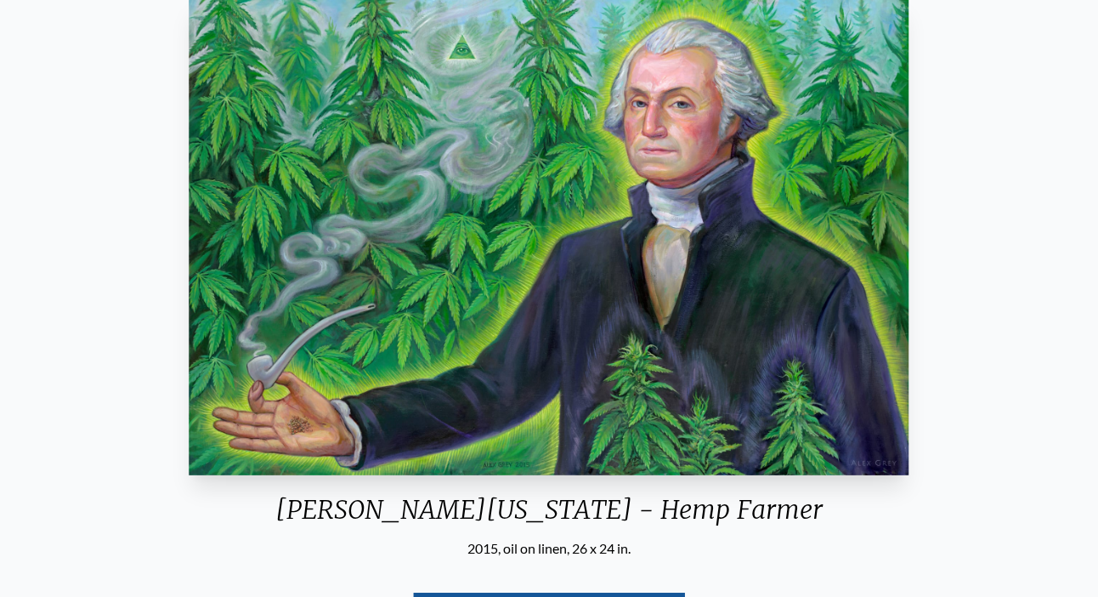
scroll to position [165, 0]
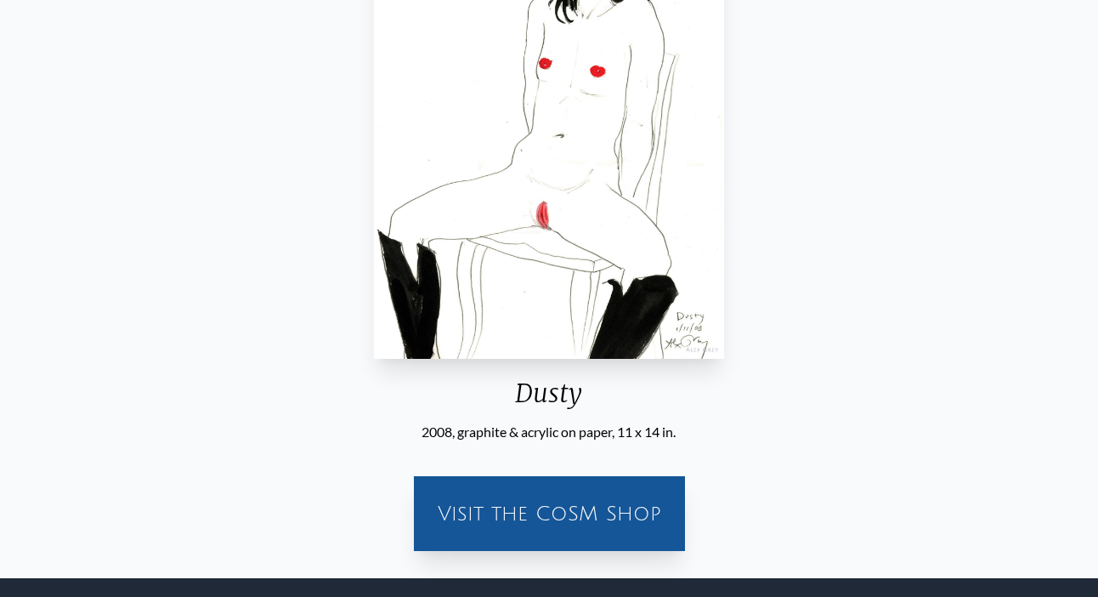
scroll to position [407, 0]
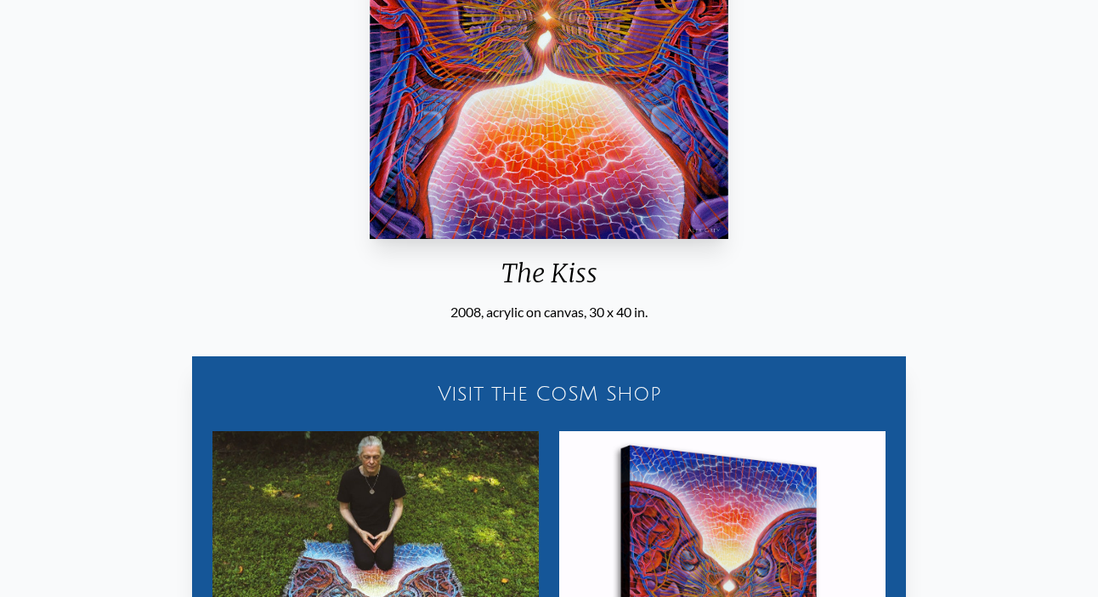
scroll to position [346, 0]
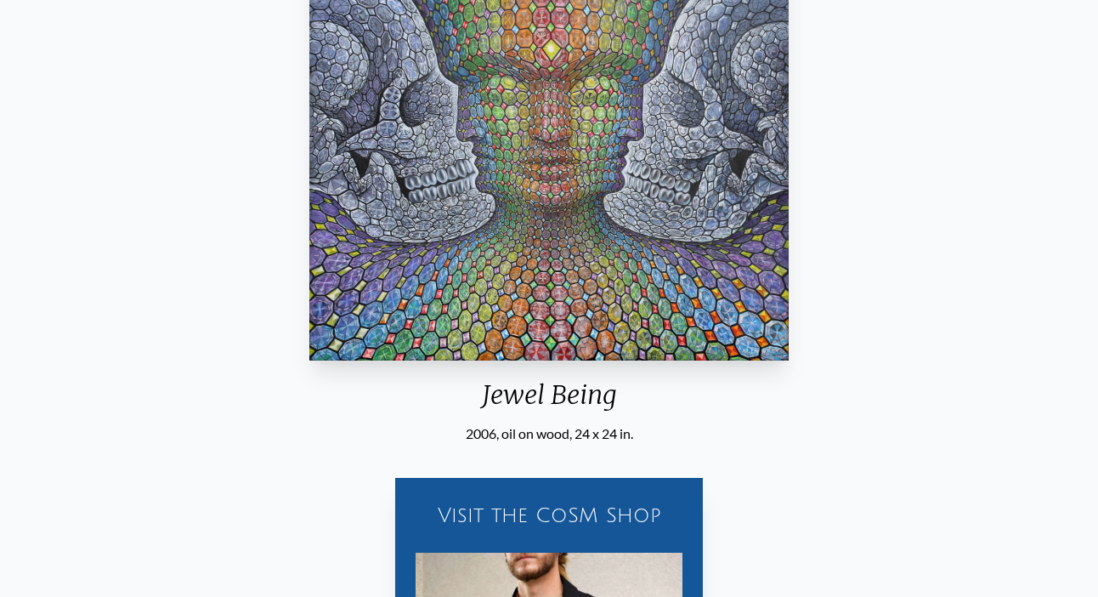
scroll to position [219, 0]
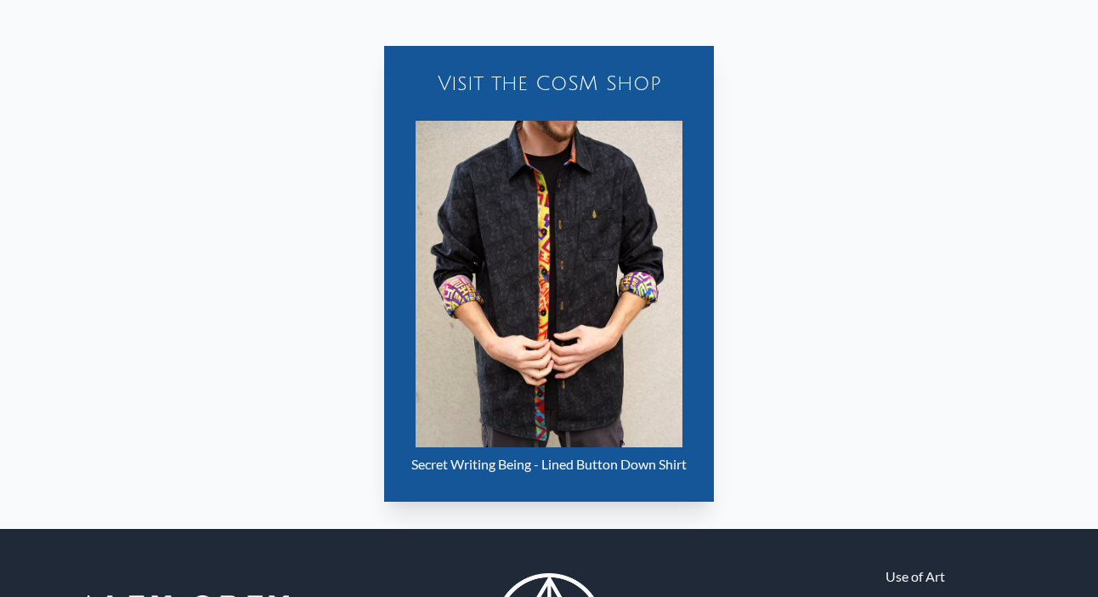
scroll to position [738, 0]
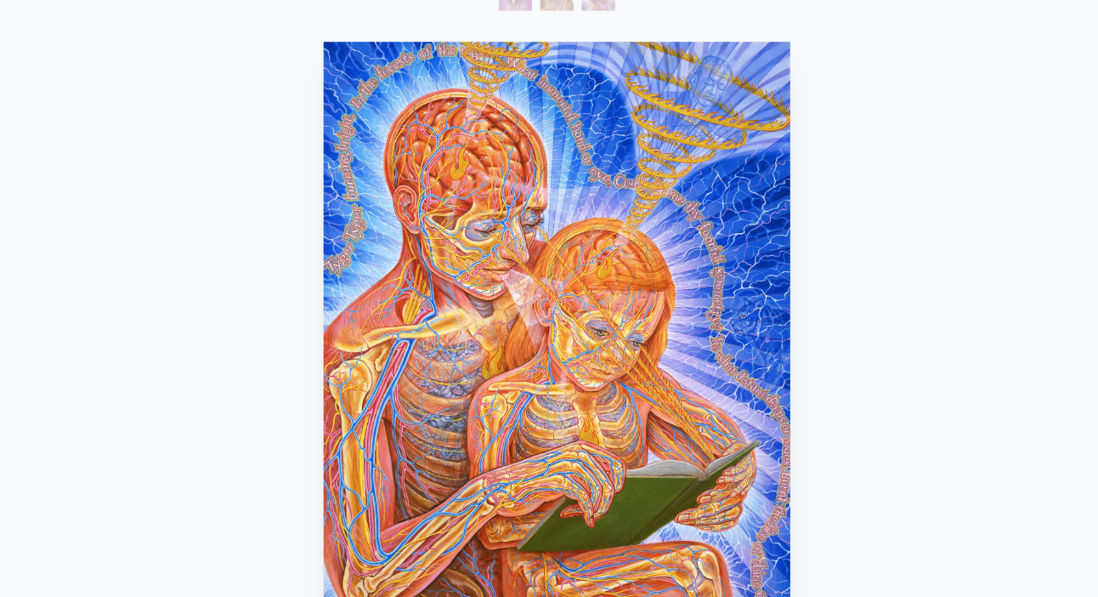
scroll to position [51, 0]
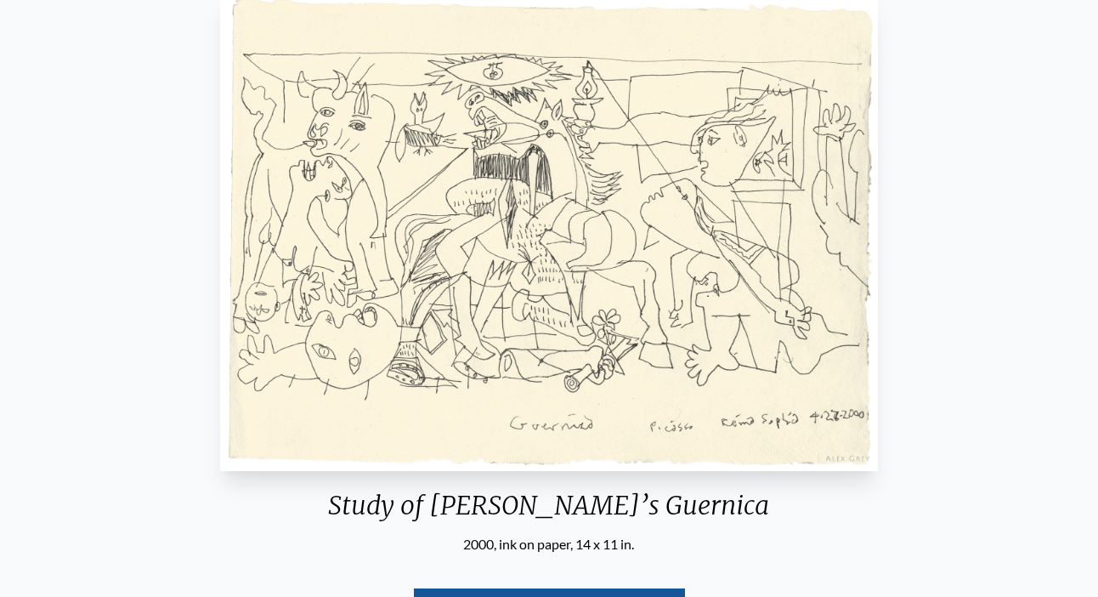
scroll to position [238, 0]
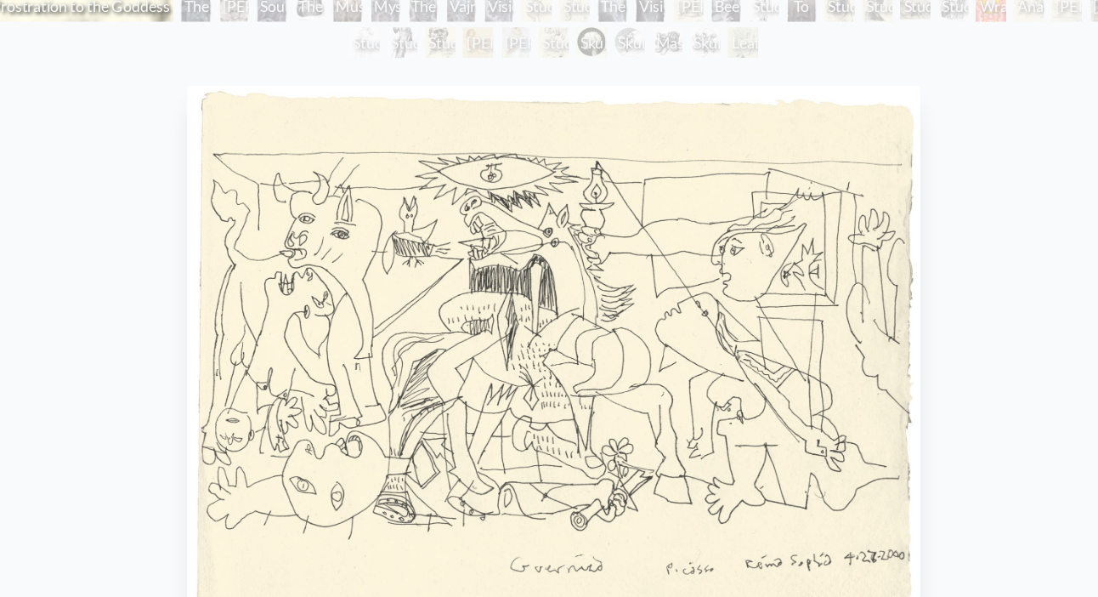
scroll to position [88, 0]
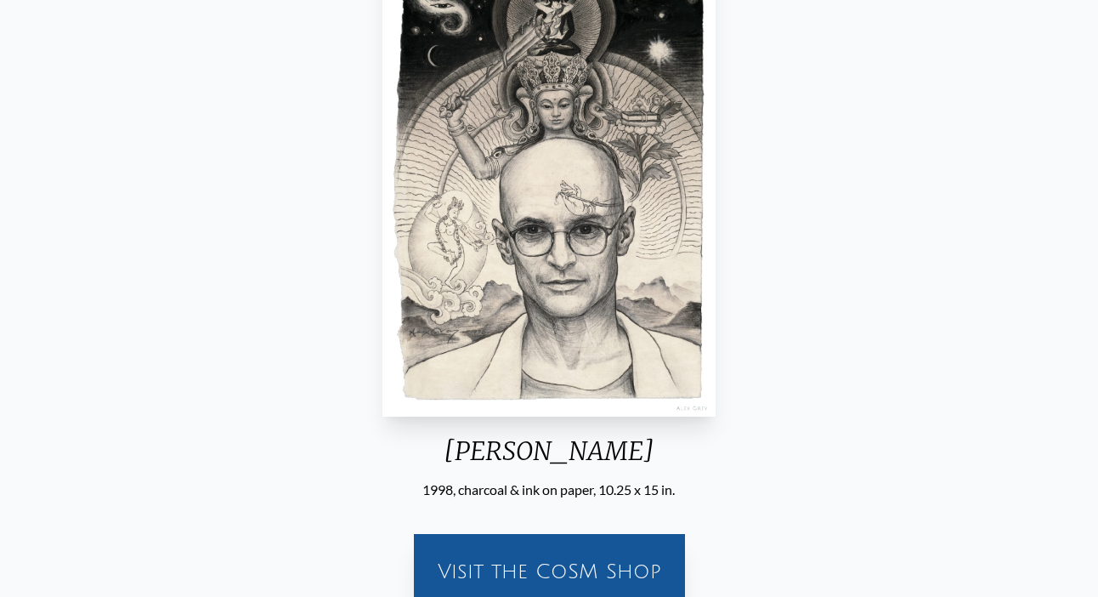
scroll to position [269, 0]
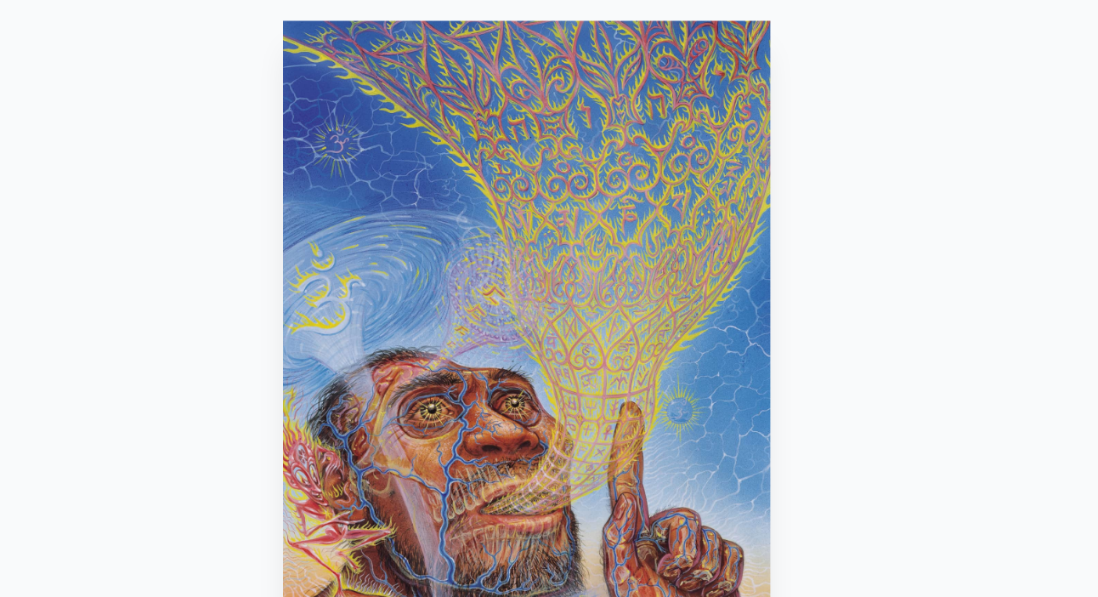
scroll to position [170, 0]
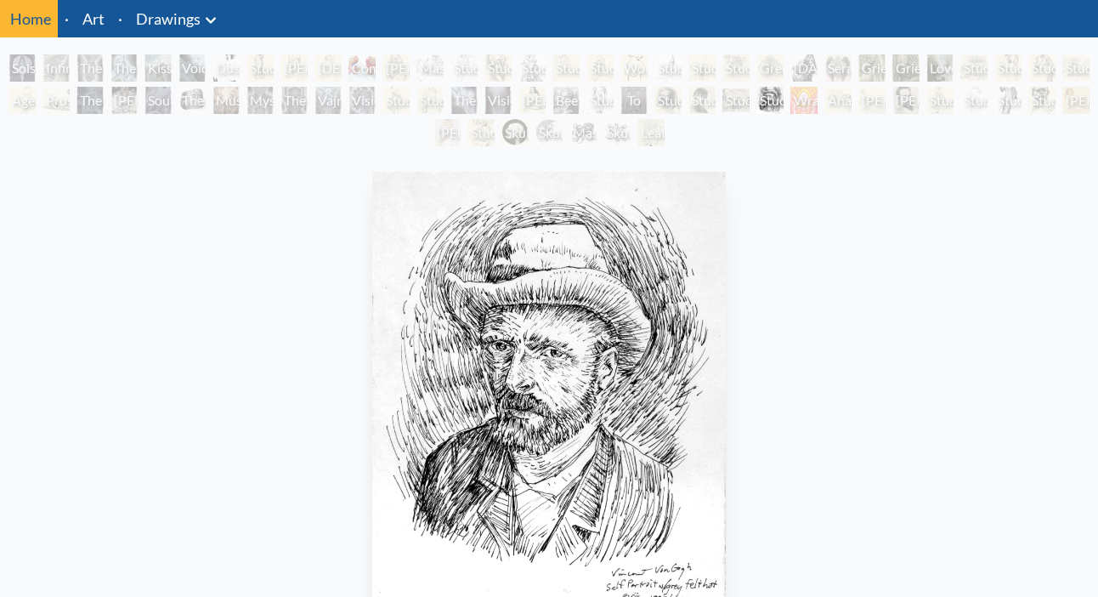
scroll to position [64, 0]
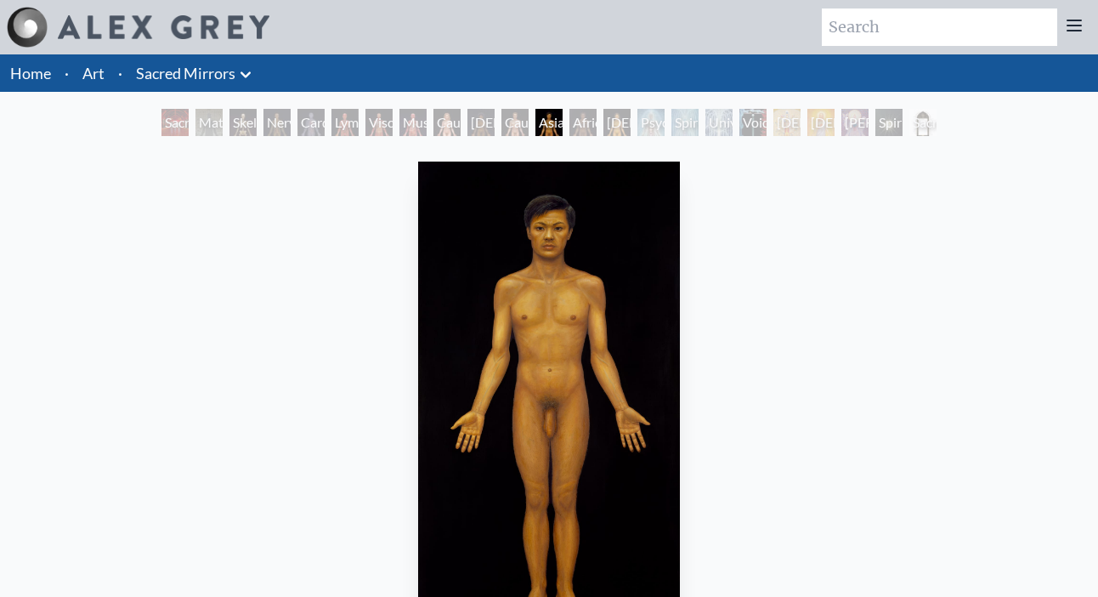
click at [495, 126] on div "[DEMOGRAPHIC_DATA] Woman" at bounding box center [481, 122] width 27 height 27
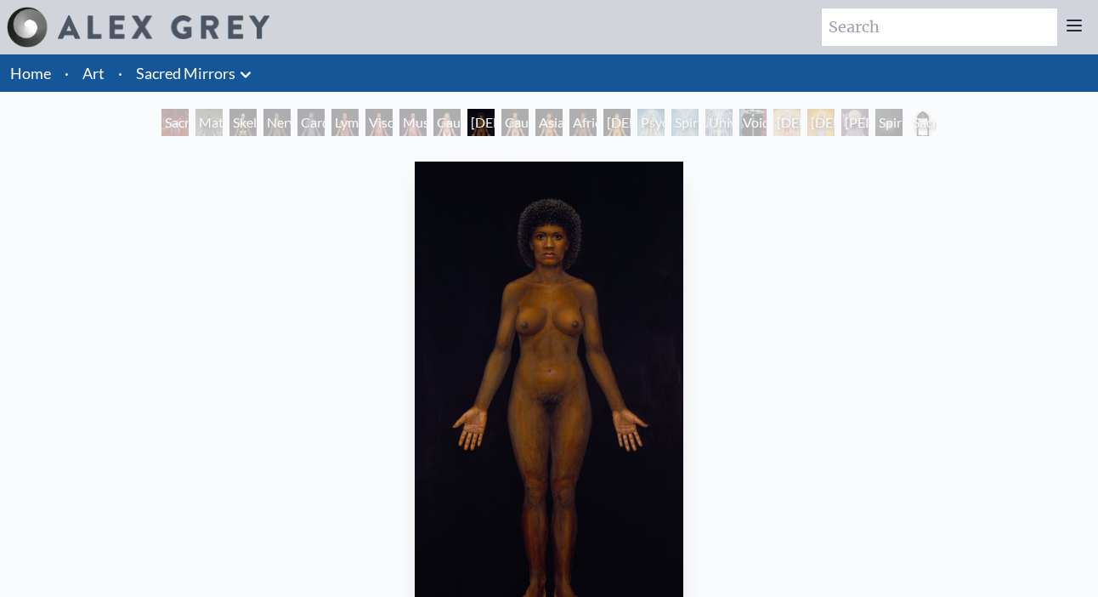
click at [478, 122] on div "[DEMOGRAPHIC_DATA] Woman" at bounding box center [481, 122] width 27 height 27
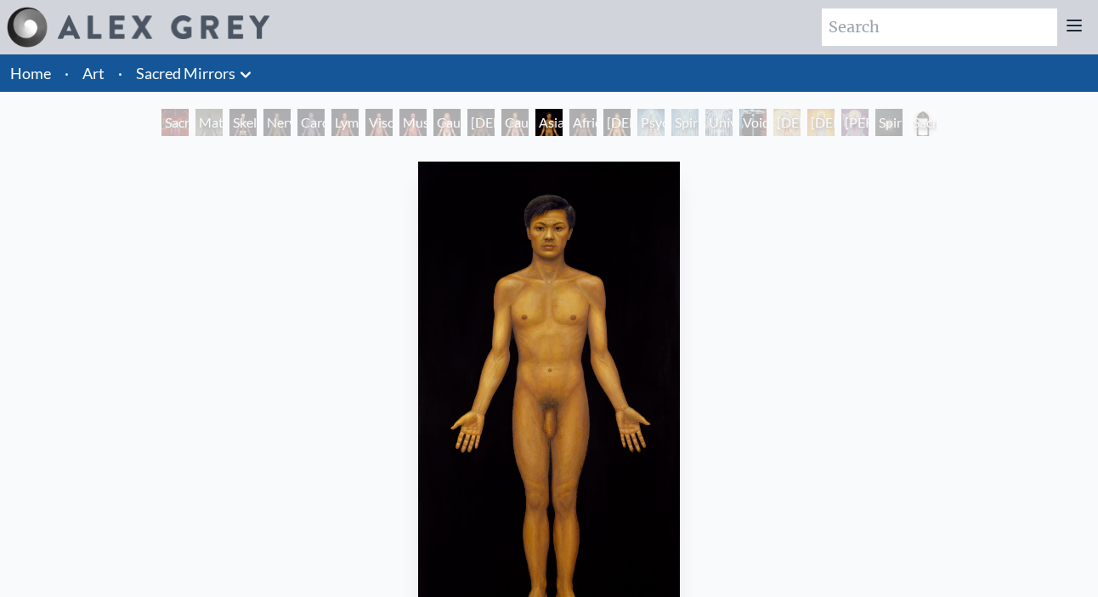
click at [170, 67] on link "Sacred Mirrors" at bounding box center [185, 73] width 99 height 24
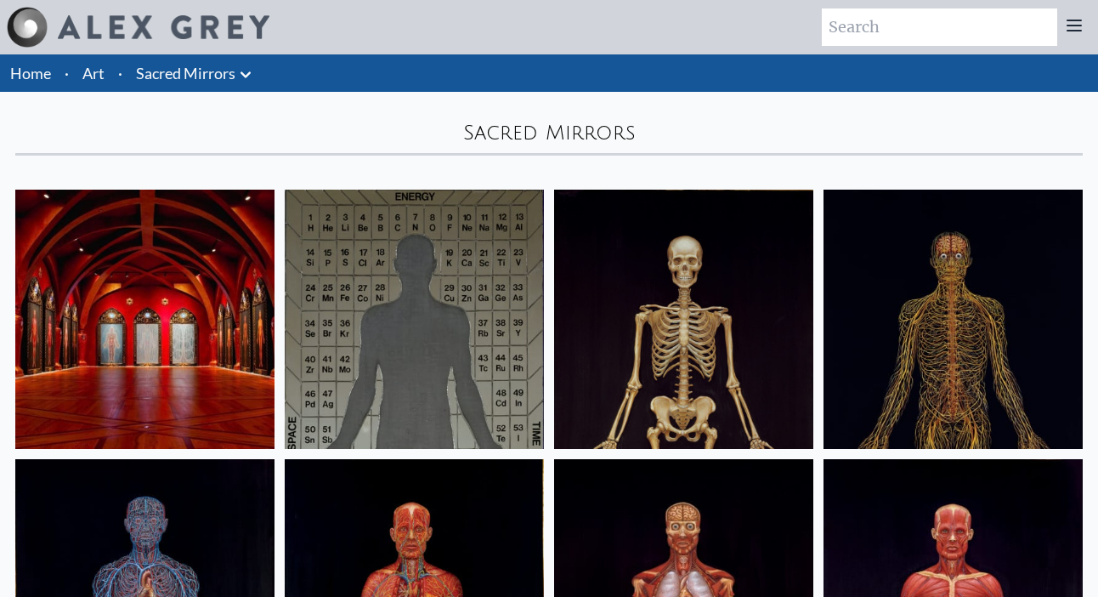
click at [105, 68] on li "Art" at bounding box center [94, 72] width 36 height 37
click at [99, 73] on link "Art" at bounding box center [93, 73] width 22 height 24
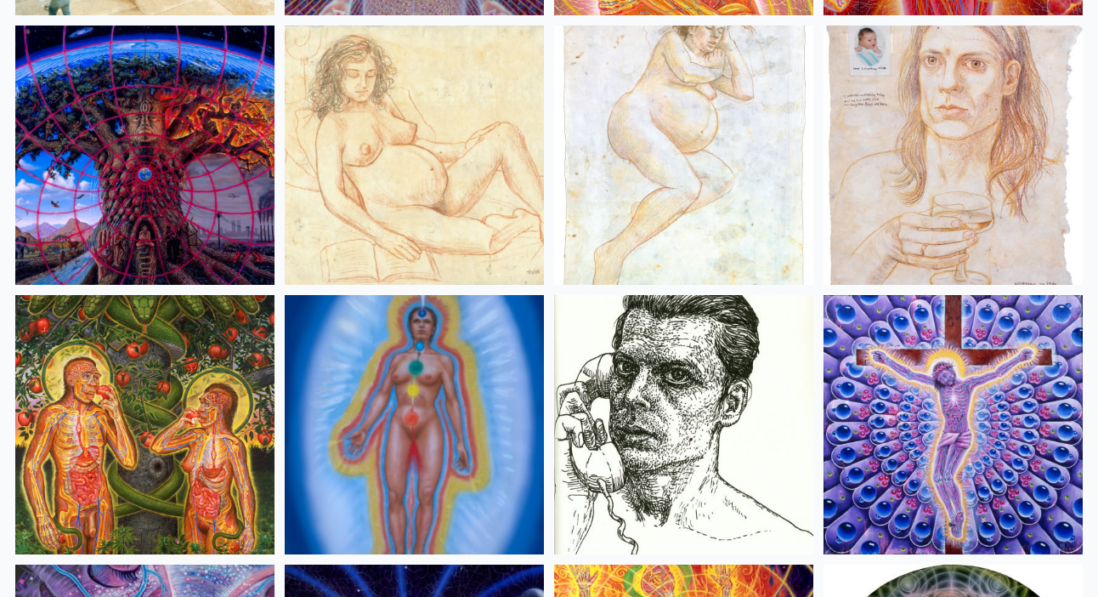
scroll to position [16598, 0]
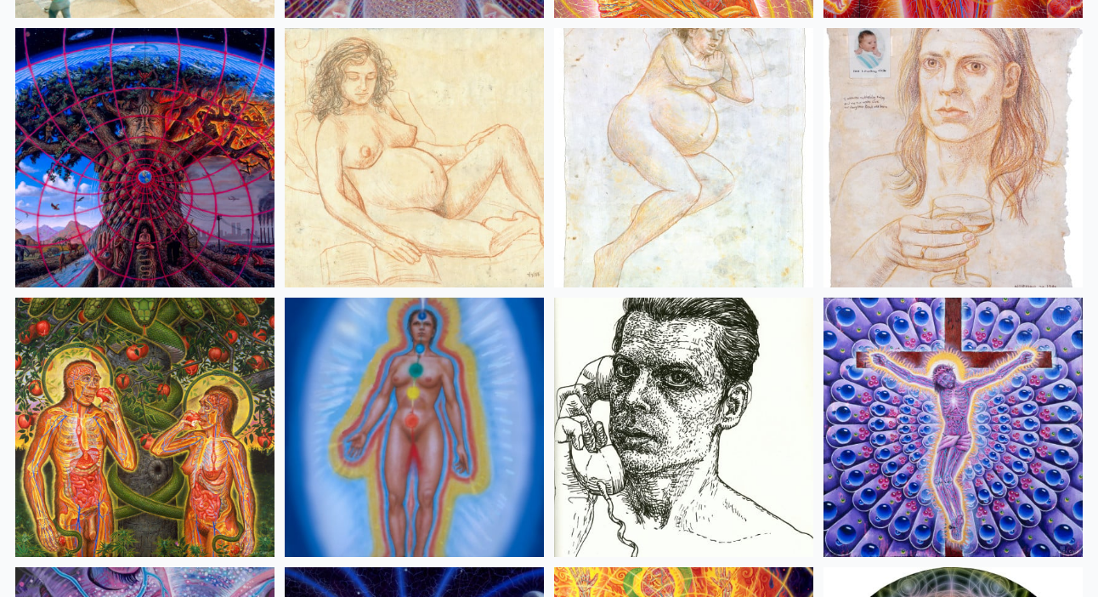
click at [176, 371] on img at bounding box center [144, 427] width 259 height 259
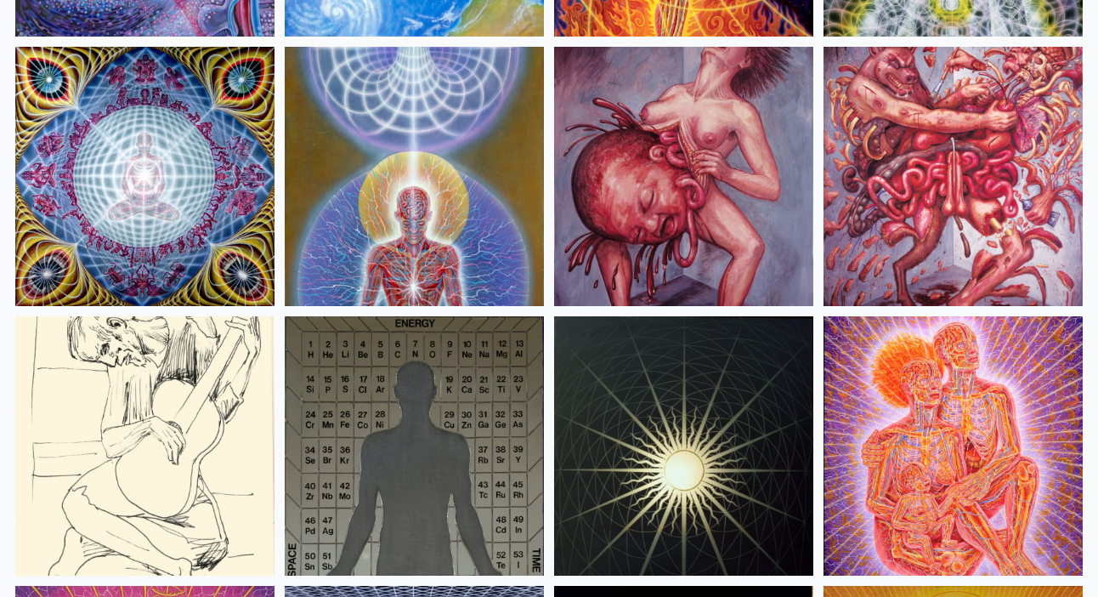
scroll to position [17397, 0]
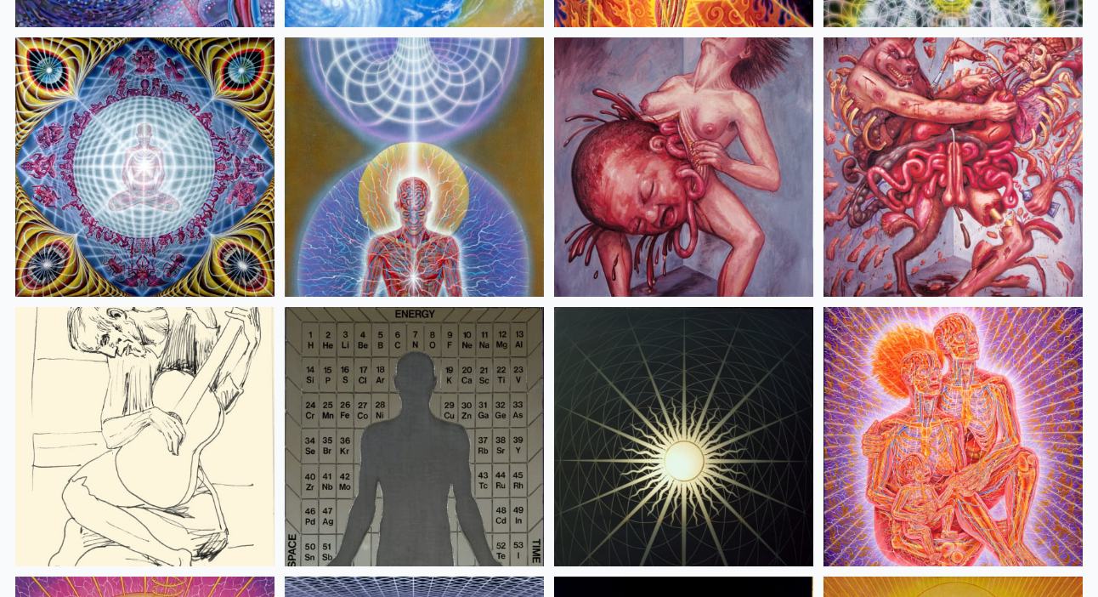
click at [1004, 82] on img at bounding box center [953, 166] width 259 height 259
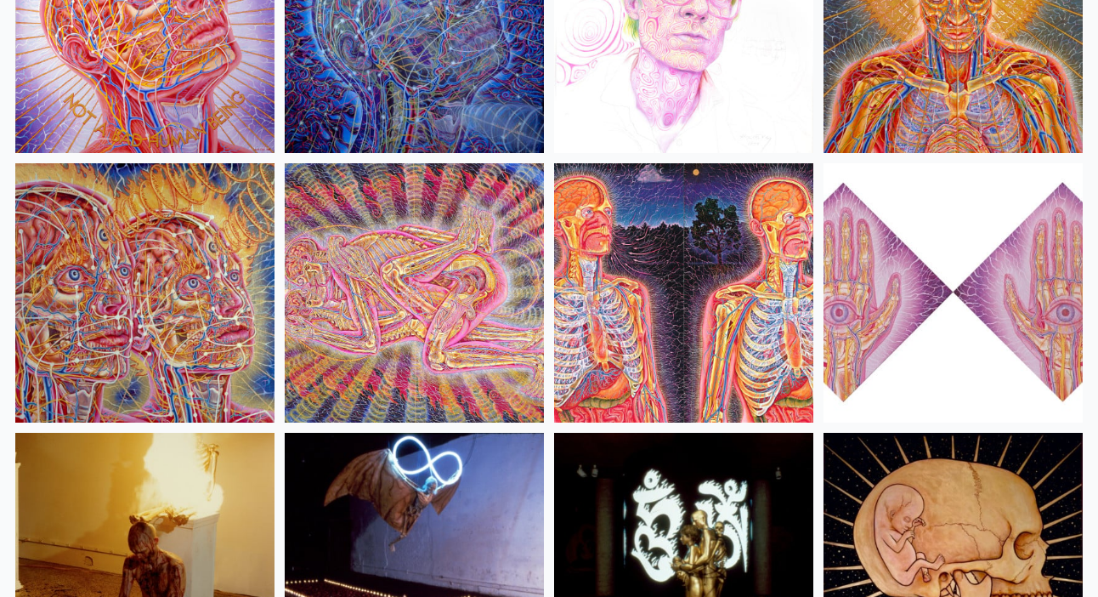
scroll to position [18658, 0]
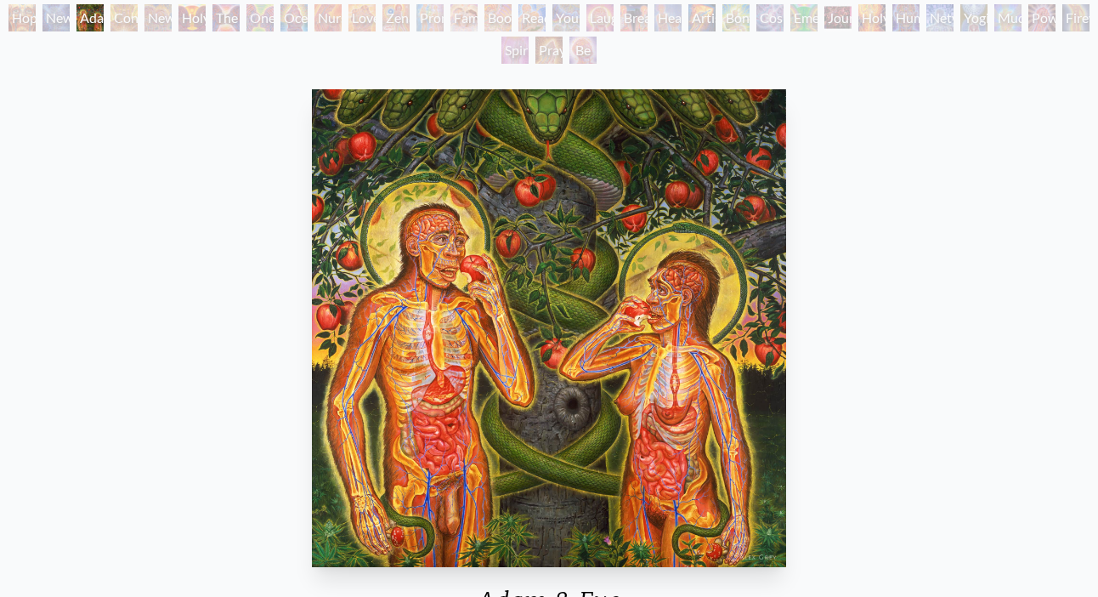
scroll to position [106, 0]
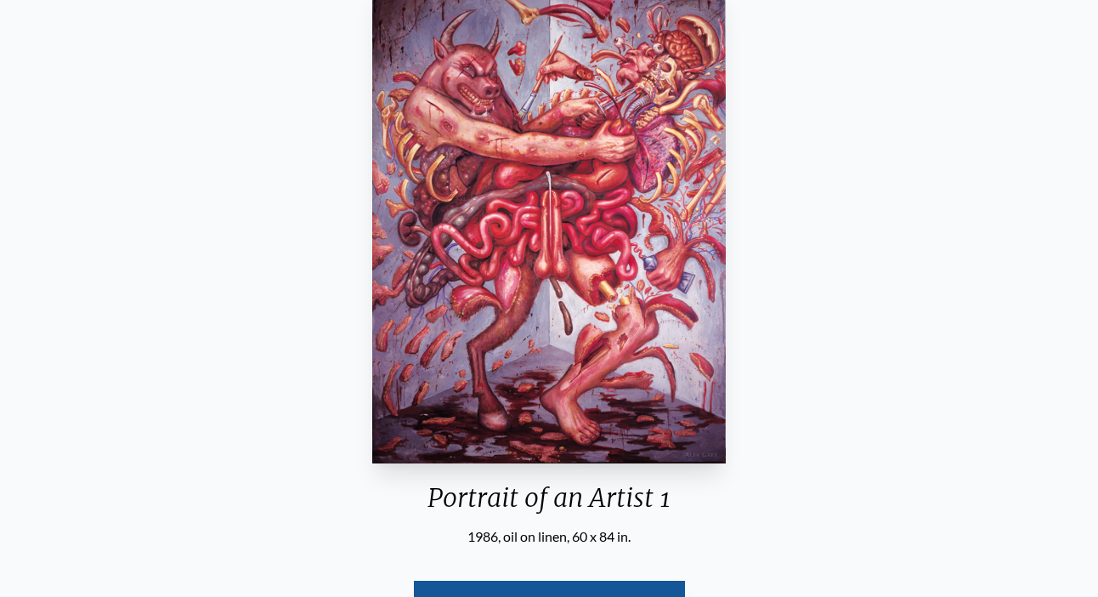
scroll to position [175, 0]
